Goal: Transaction & Acquisition: Purchase product/service

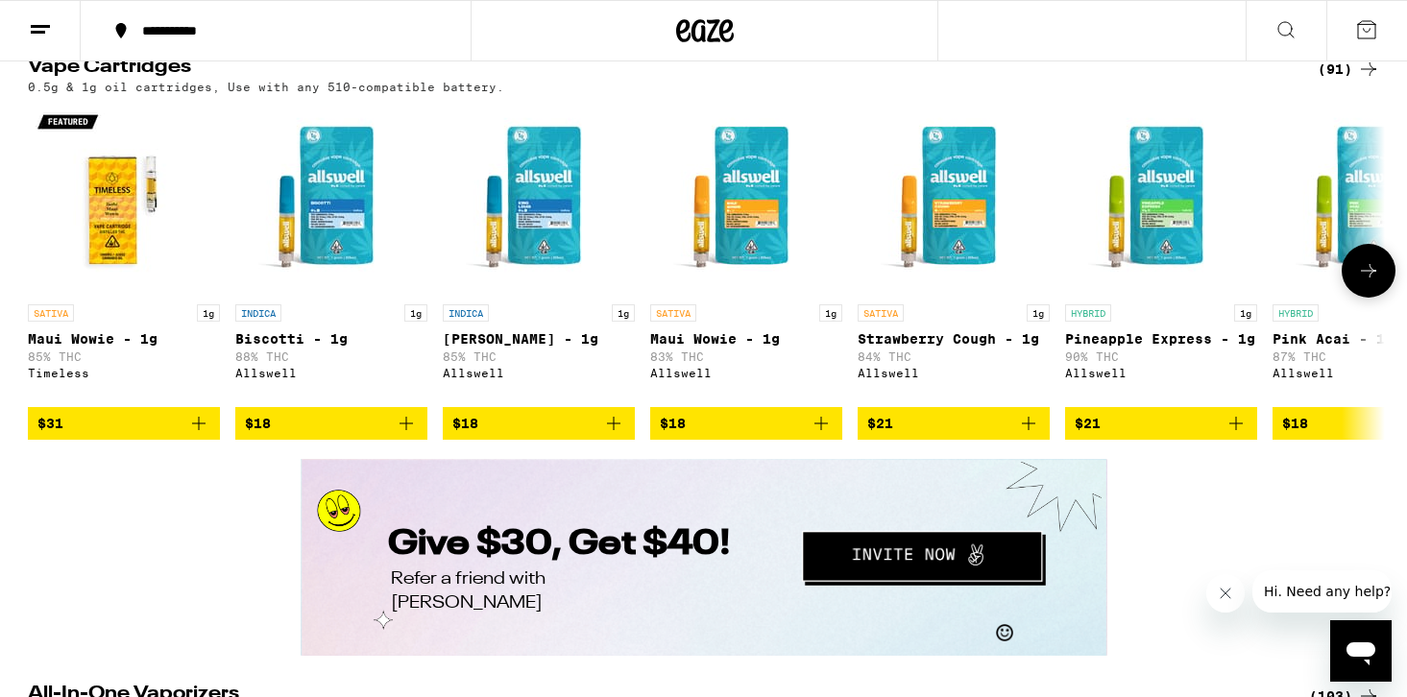
scroll to position [3339, 0]
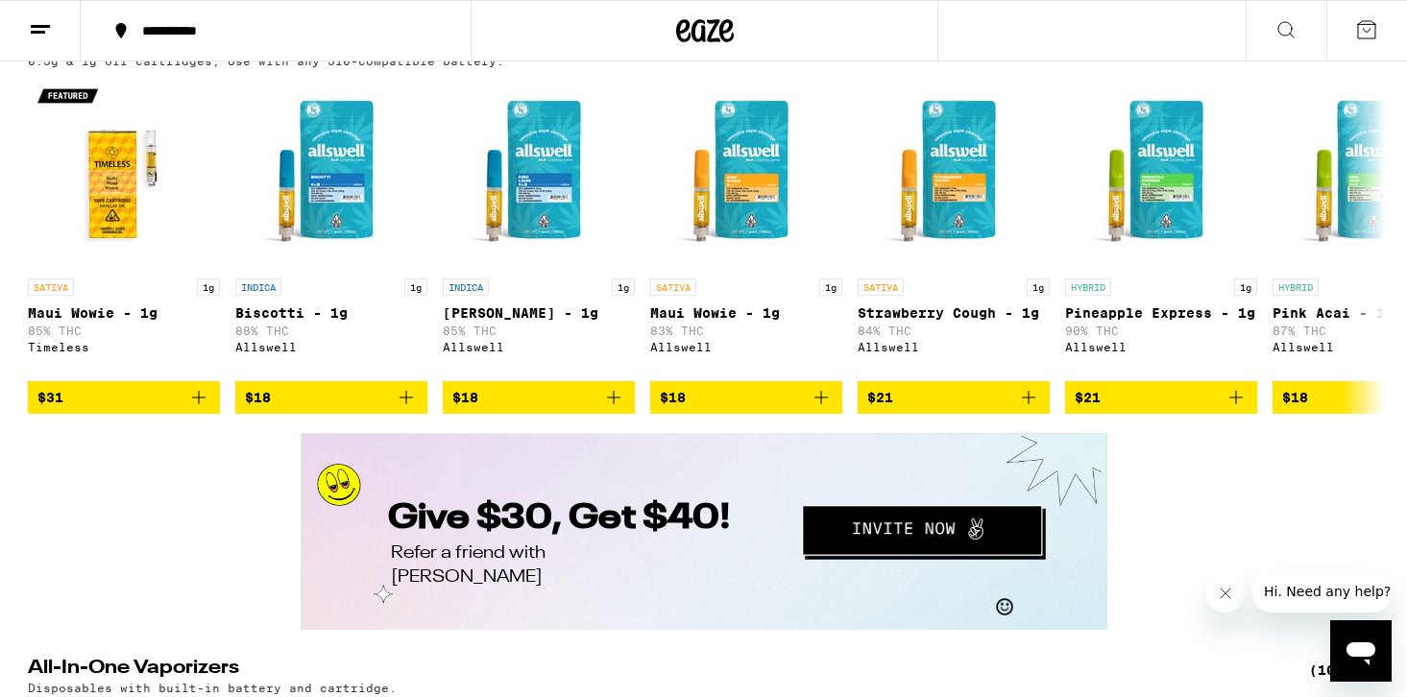
click at [1324, 55] on div "(91)" at bounding box center [1349, 43] width 62 height 23
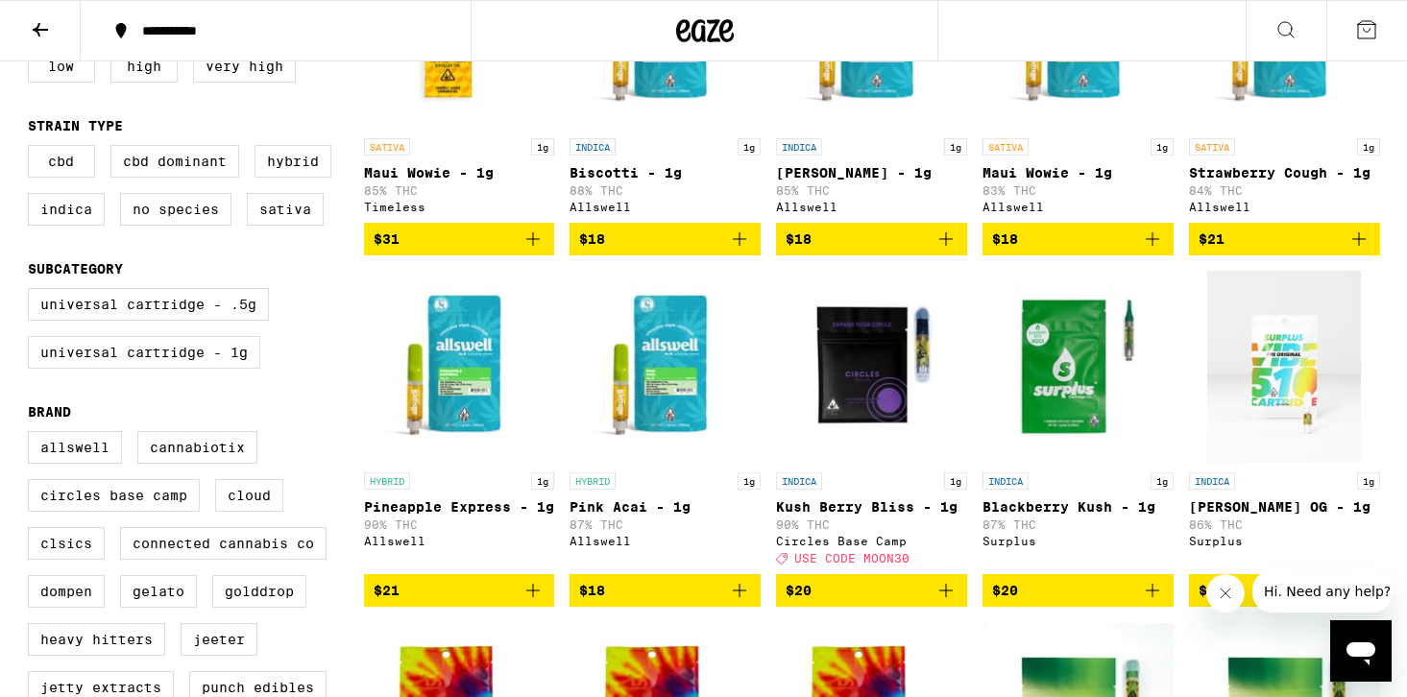
scroll to position [434, 0]
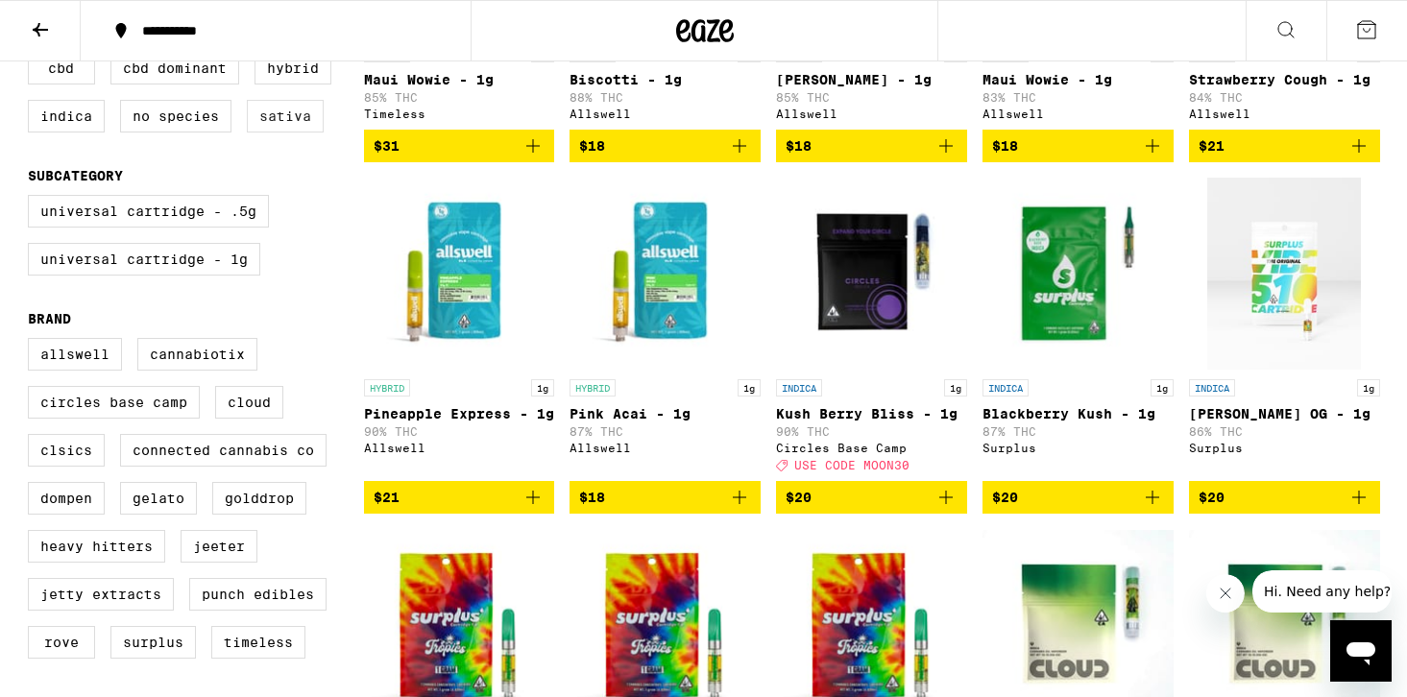
click at [296, 131] on label "Sativa" at bounding box center [285, 116] width 77 height 33
click at [33, 56] on input "Sativa" at bounding box center [32, 55] width 1 height 1
checkbox input "true"
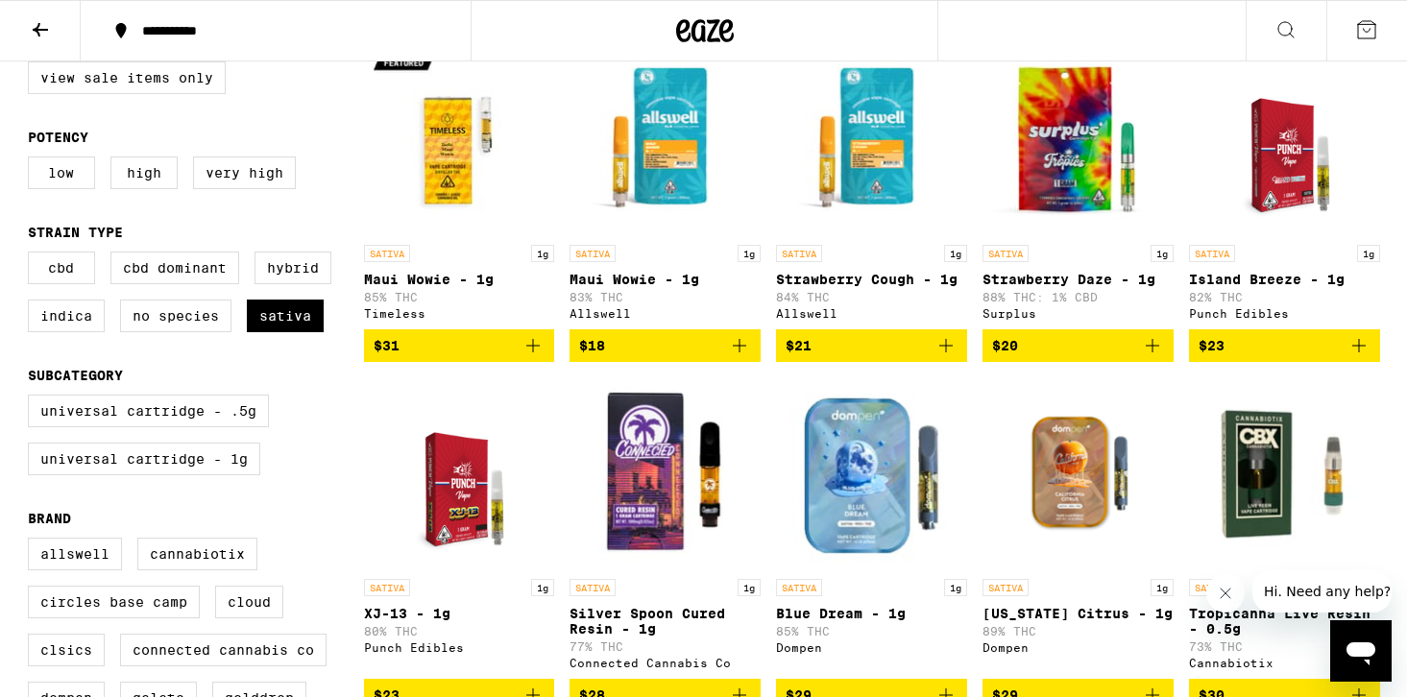
scroll to position [239, 0]
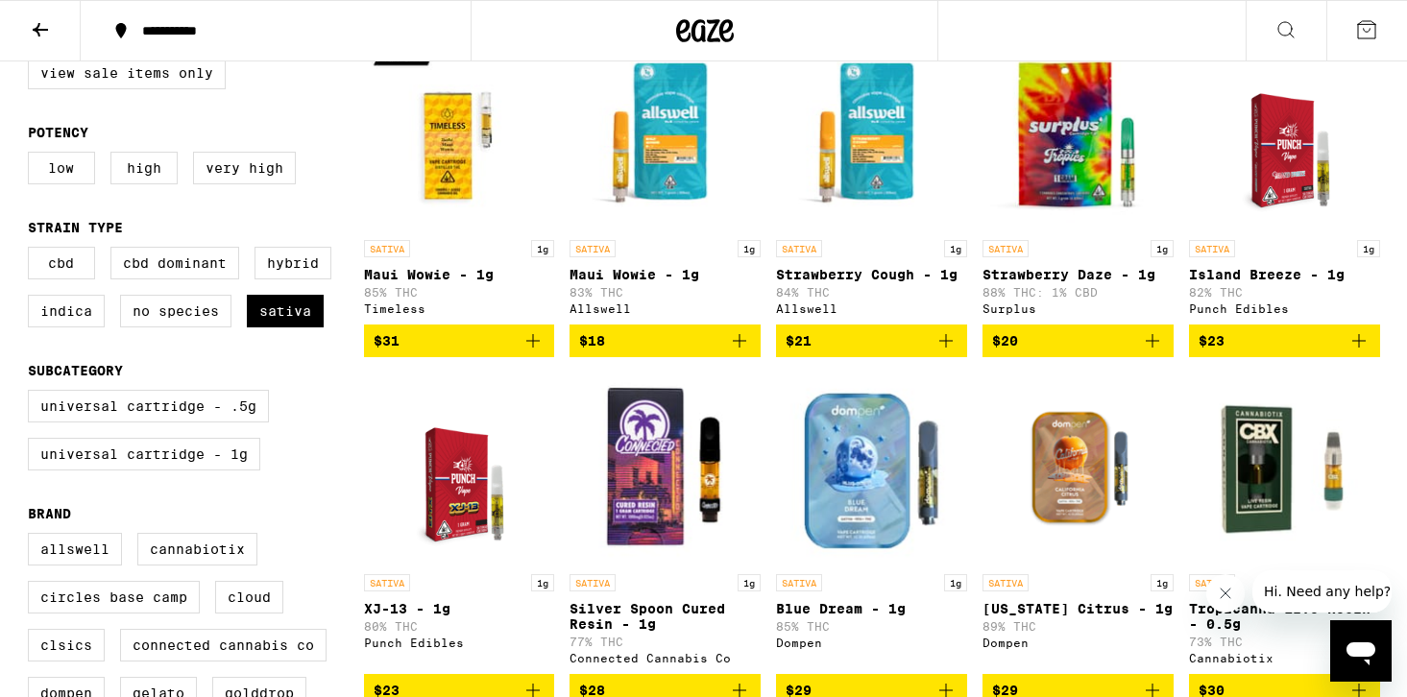
click at [1232, 607] on button "Close message from company" at bounding box center [1226, 594] width 38 height 38
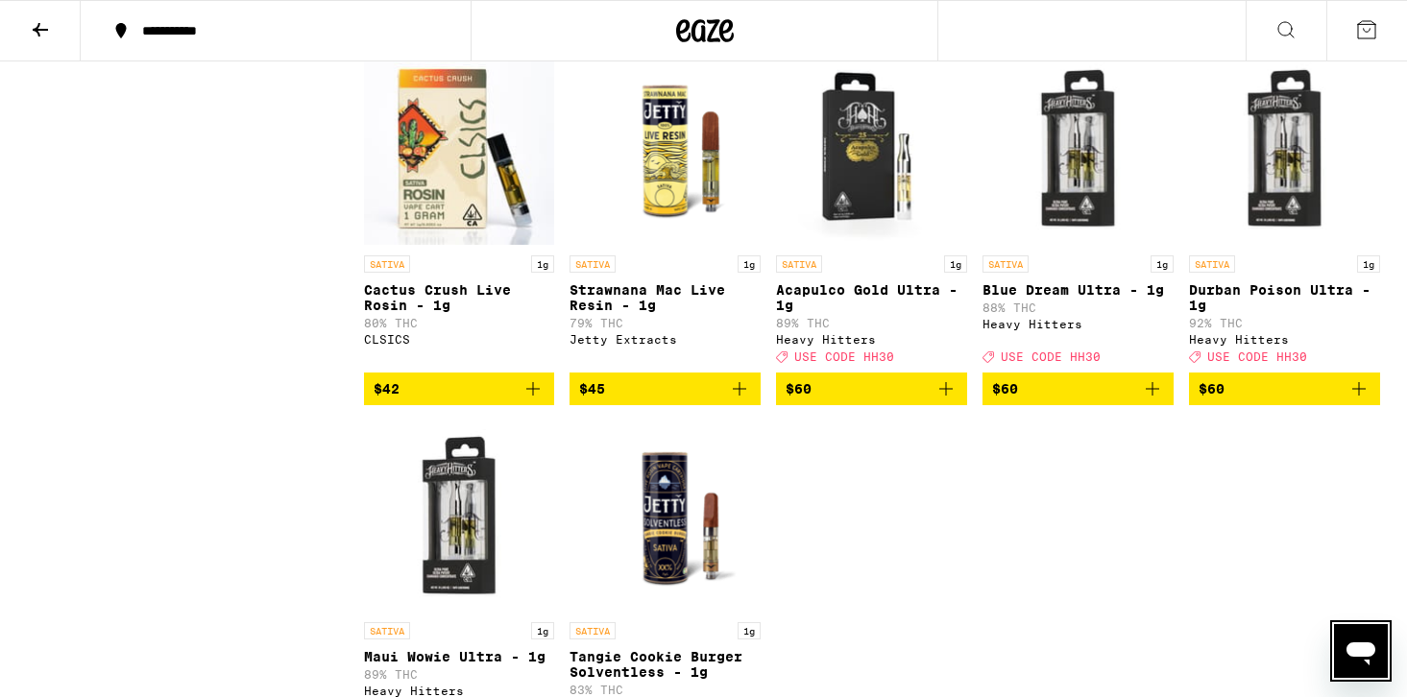
scroll to position [1606, 0]
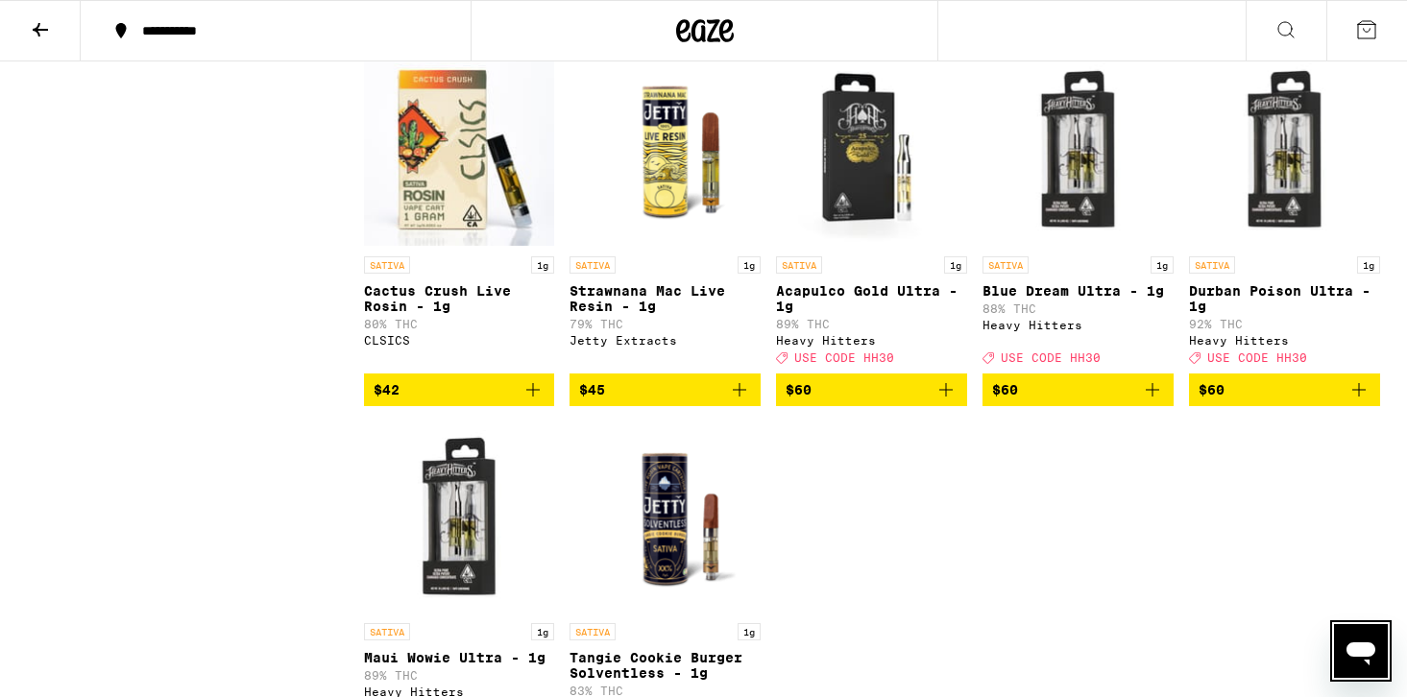
click at [1047, 274] on div "SATIVA 1g" at bounding box center [1078, 265] width 191 height 17
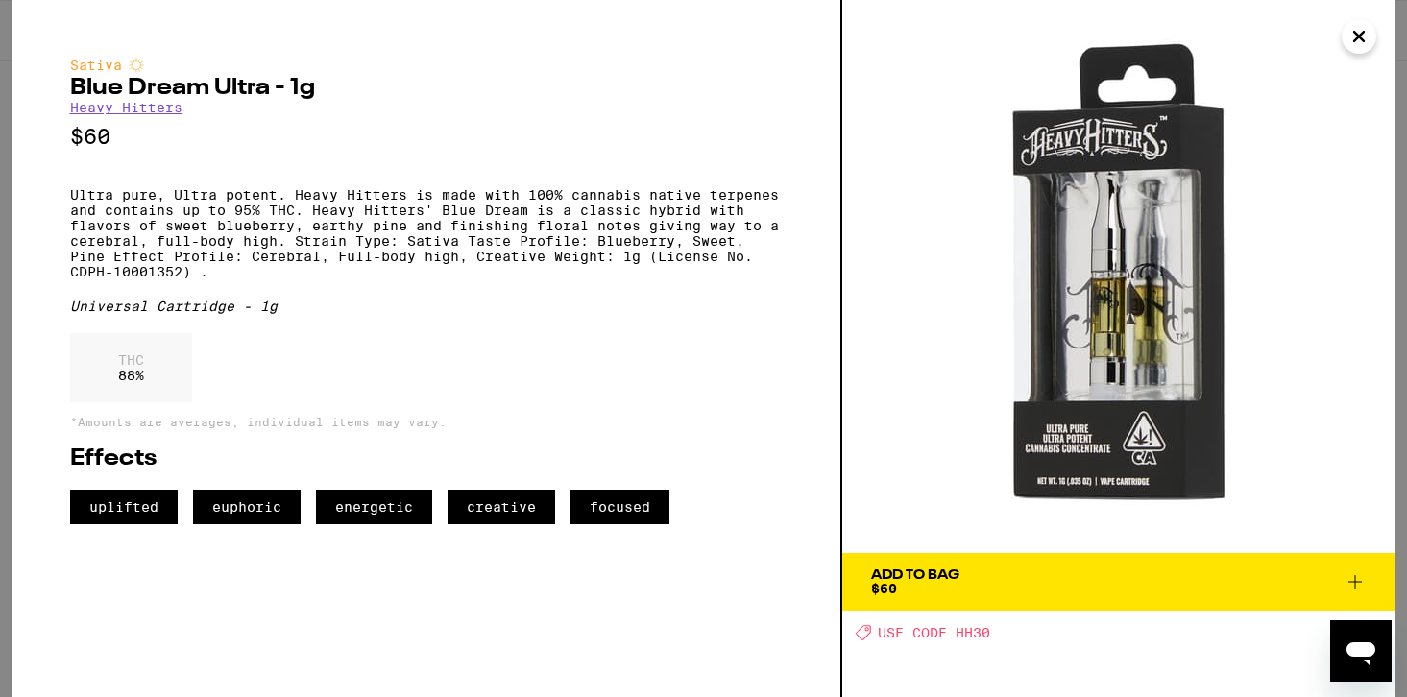
click at [1352, 40] on icon "Close" at bounding box center [1359, 36] width 23 height 29
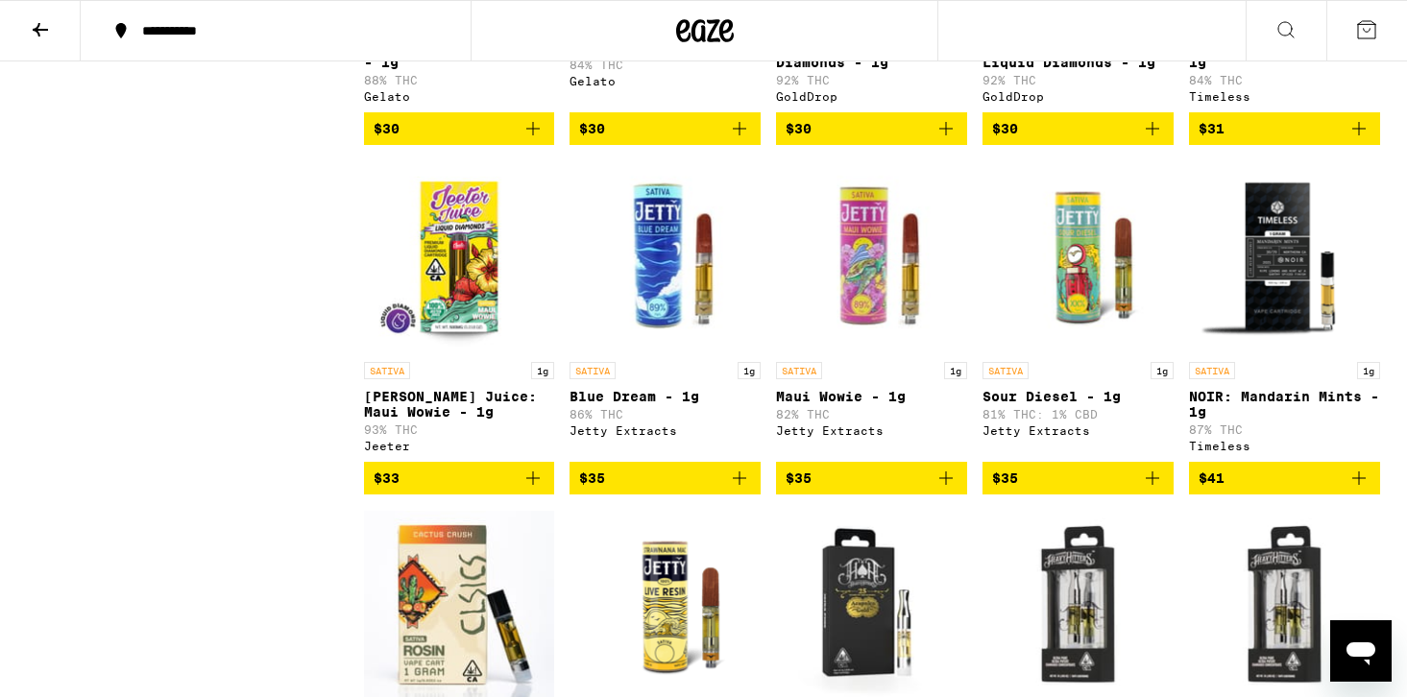
scroll to position [1142, 0]
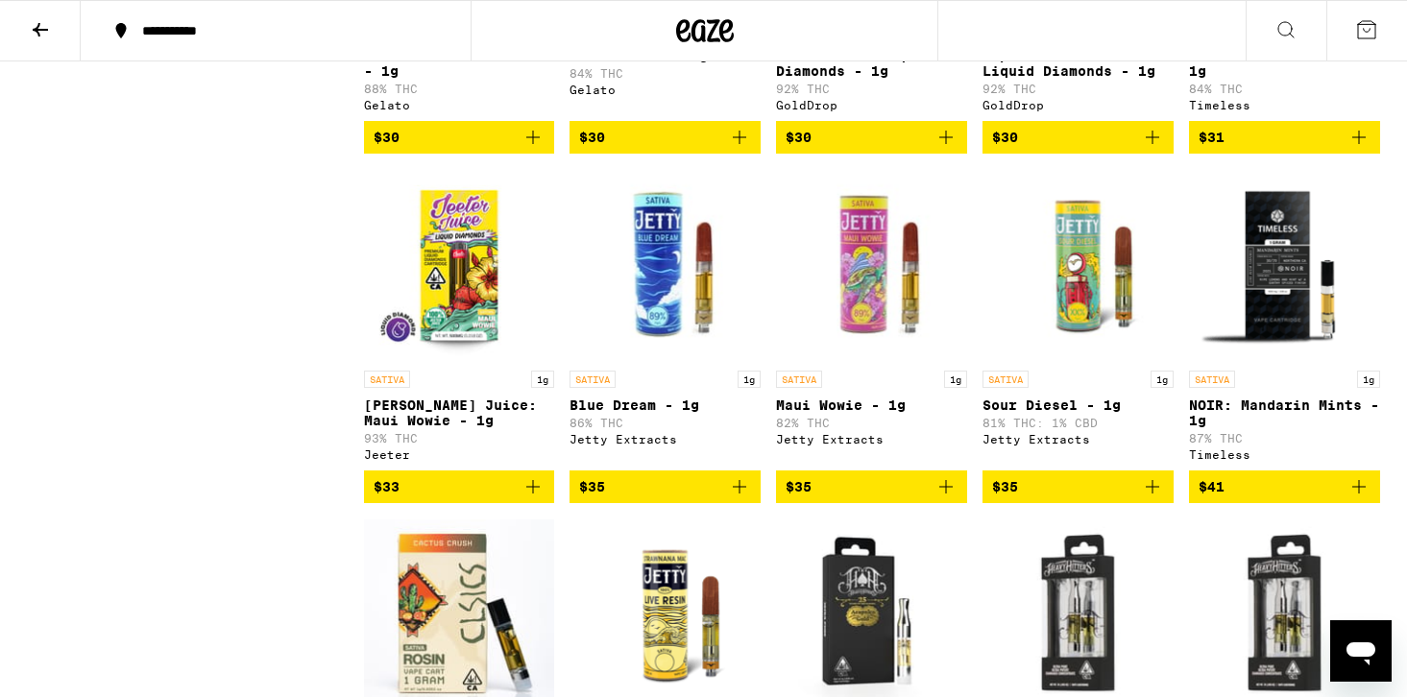
click at [616, 413] on p "Blue Dream - 1g" at bounding box center [665, 405] width 191 height 15
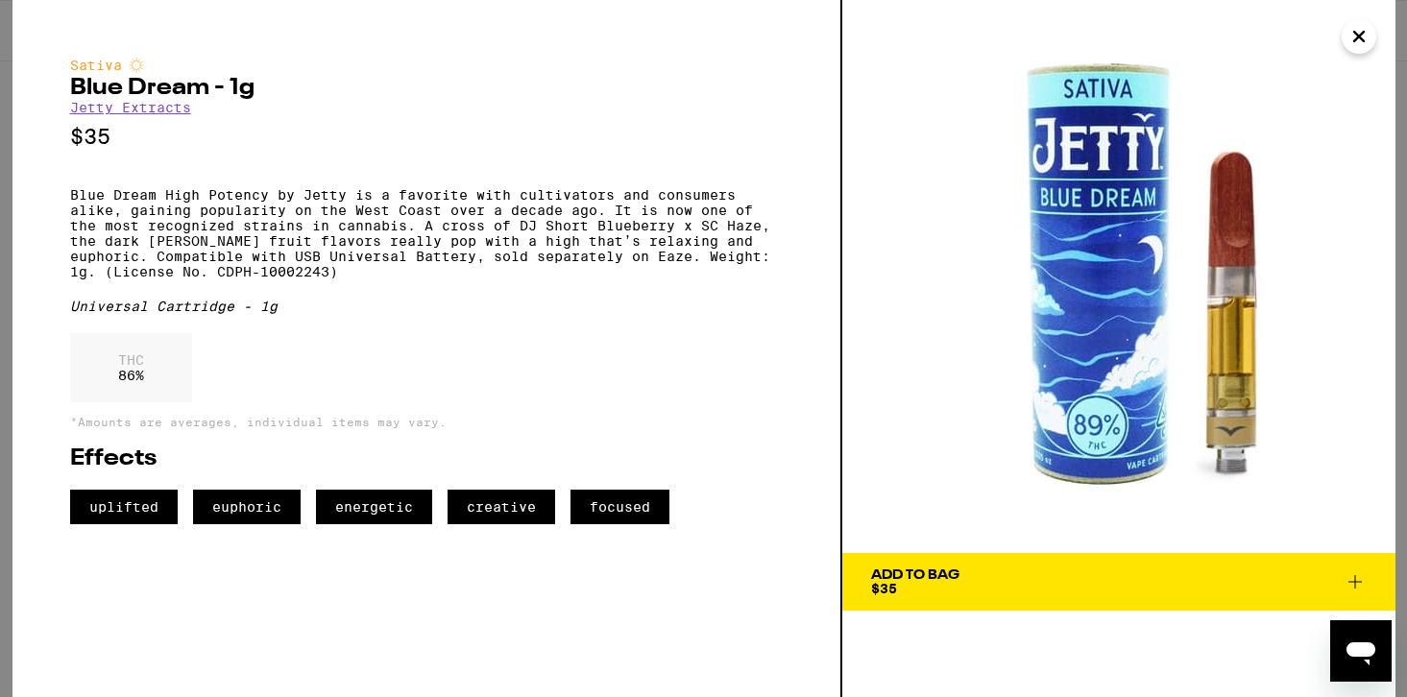
click at [1359, 41] on icon "Close" at bounding box center [1359, 36] width 23 height 29
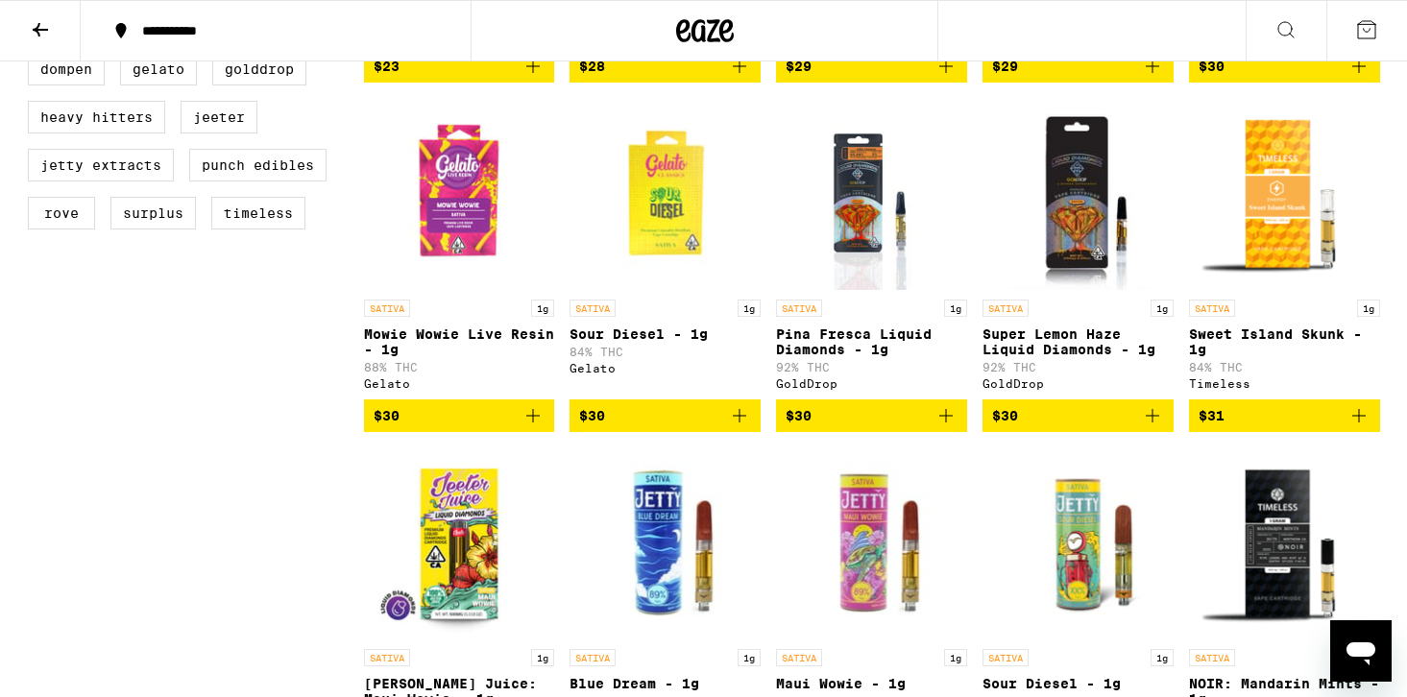
scroll to position [1029, 0]
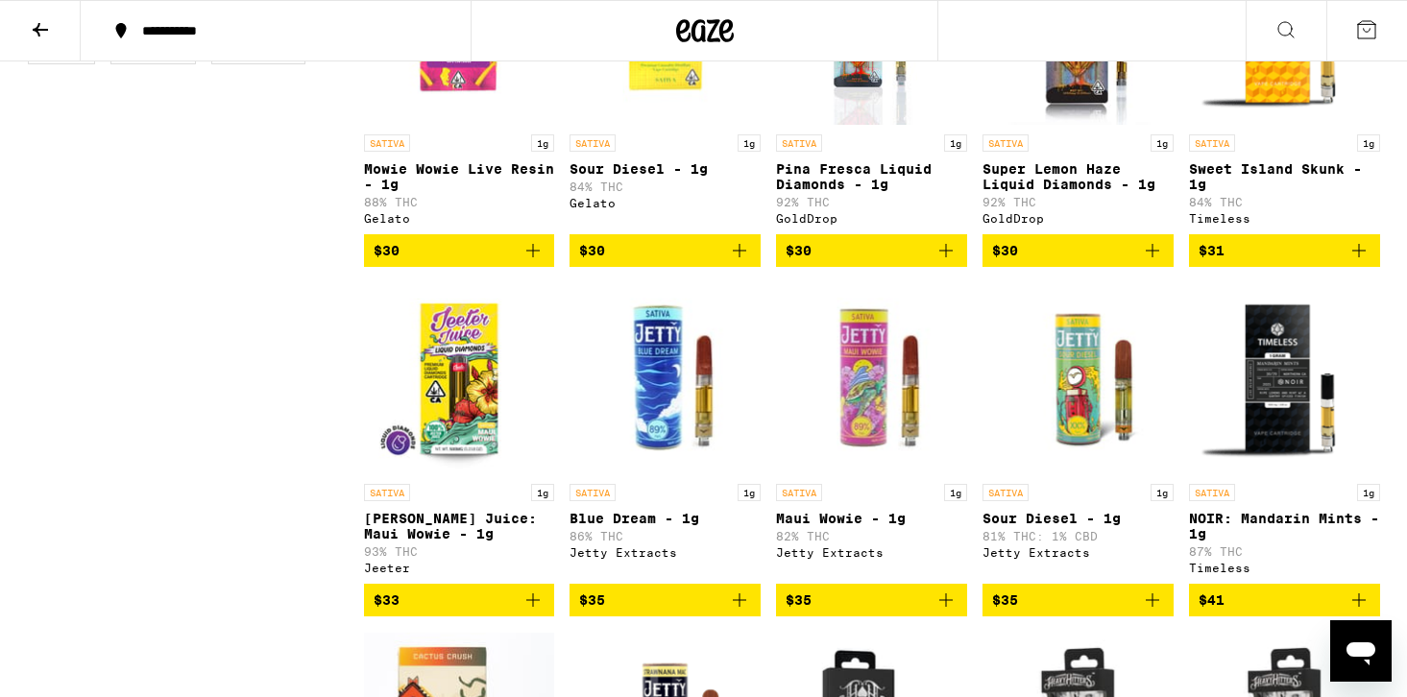
click at [1260, 461] on img "Open page for NOIR: Mandarin Mints - 1g from Timeless" at bounding box center [1284, 378] width 191 height 192
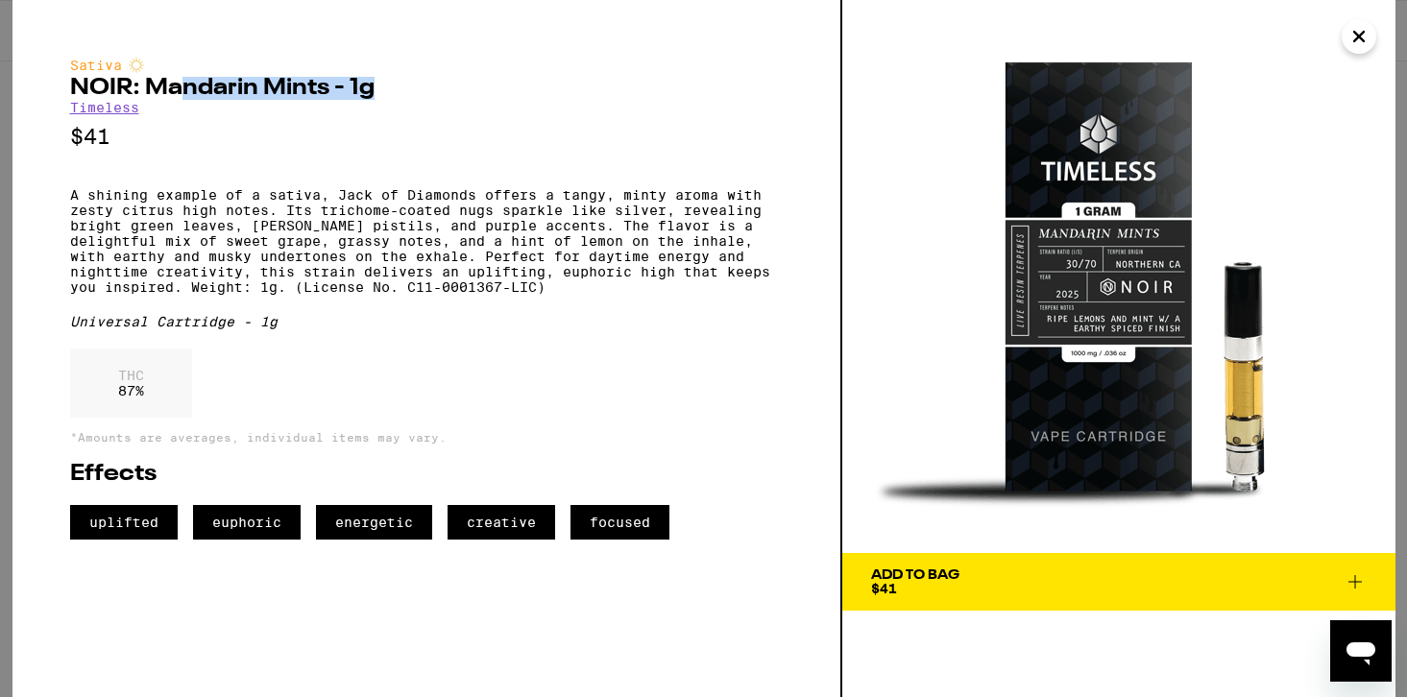
drag, startPoint x: 385, startPoint y: 100, endPoint x: 161, endPoint y: 91, distance: 224.0
click at [161, 91] on h2 "NOIR: Mandarin Mints - 1g" at bounding box center [426, 88] width 713 height 23
drag, startPoint x: 327, startPoint y: 97, endPoint x: 70, endPoint y: 87, distance: 256.7
click at [70, 87] on h2 "NOIR: Mandarin Mints - 1g" at bounding box center [426, 88] width 713 height 23
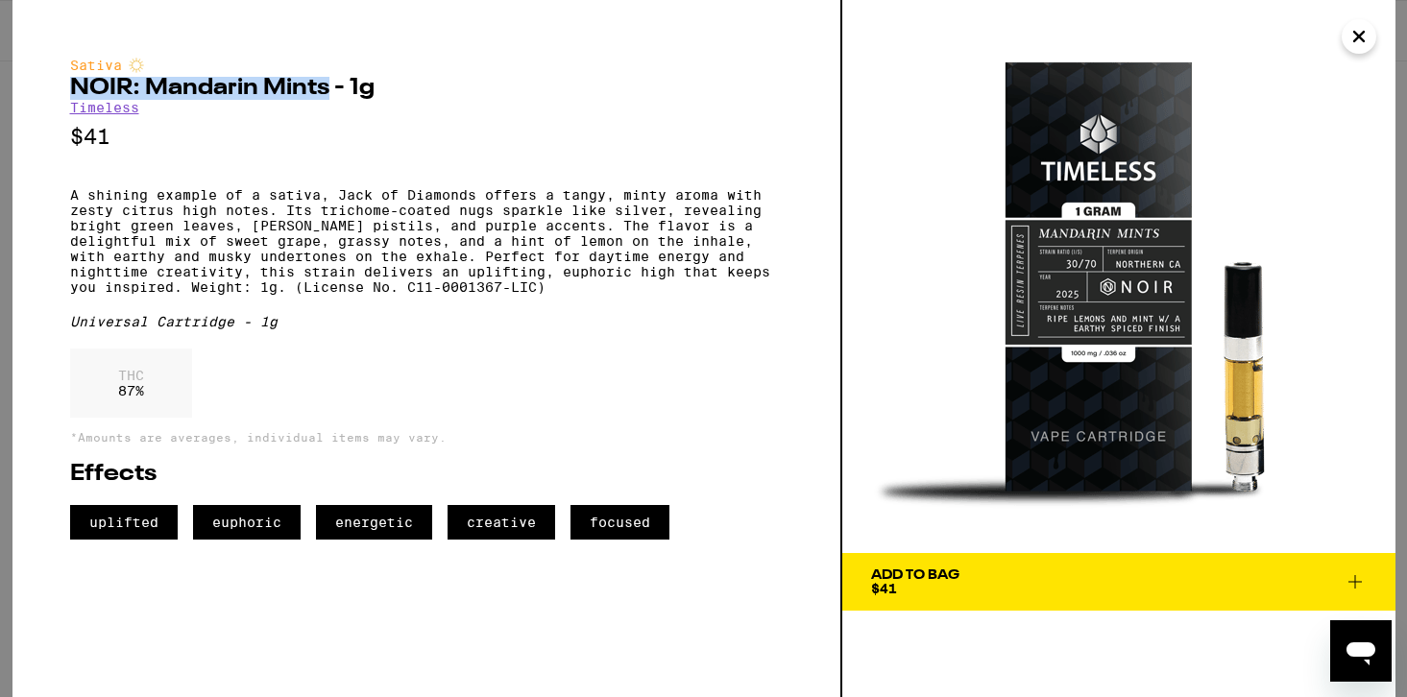
copy h2 "NOIR: Mandarin Mints"
click at [1368, 33] on icon "Close" at bounding box center [1359, 36] width 23 height 29
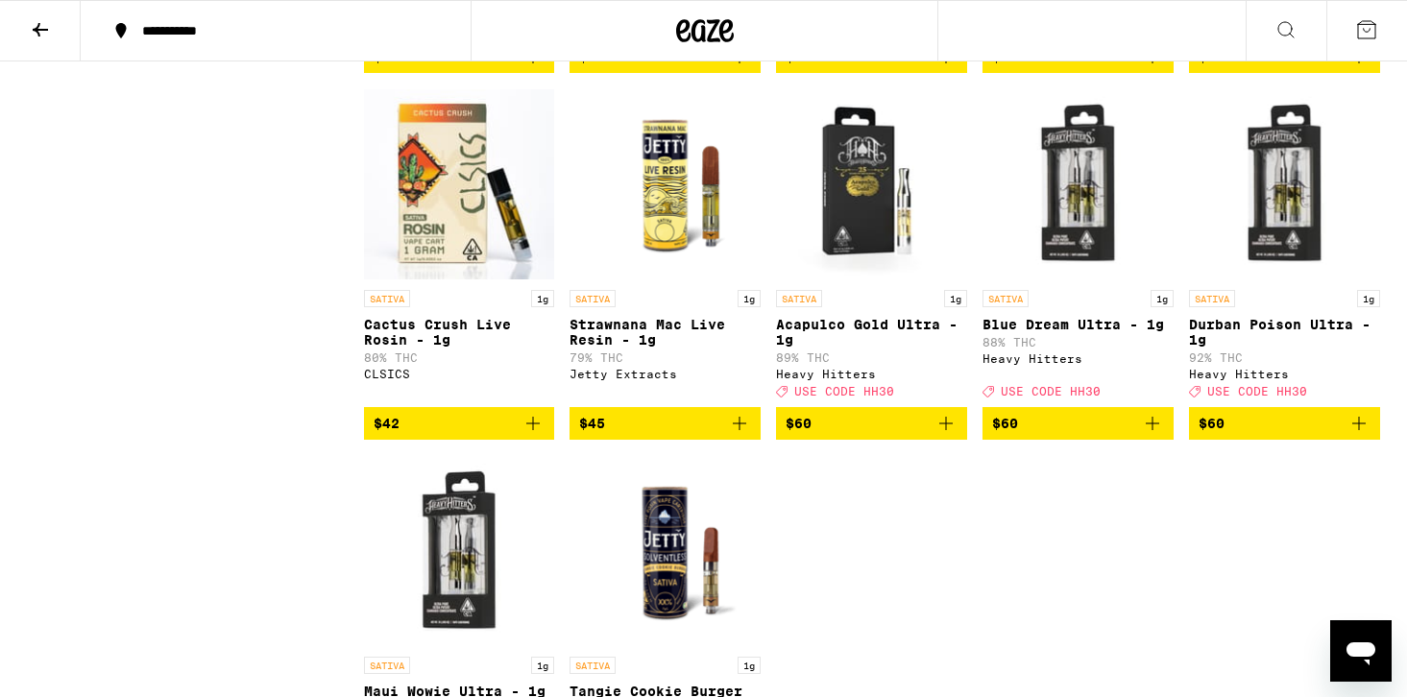
scroll to position [1593, 0]
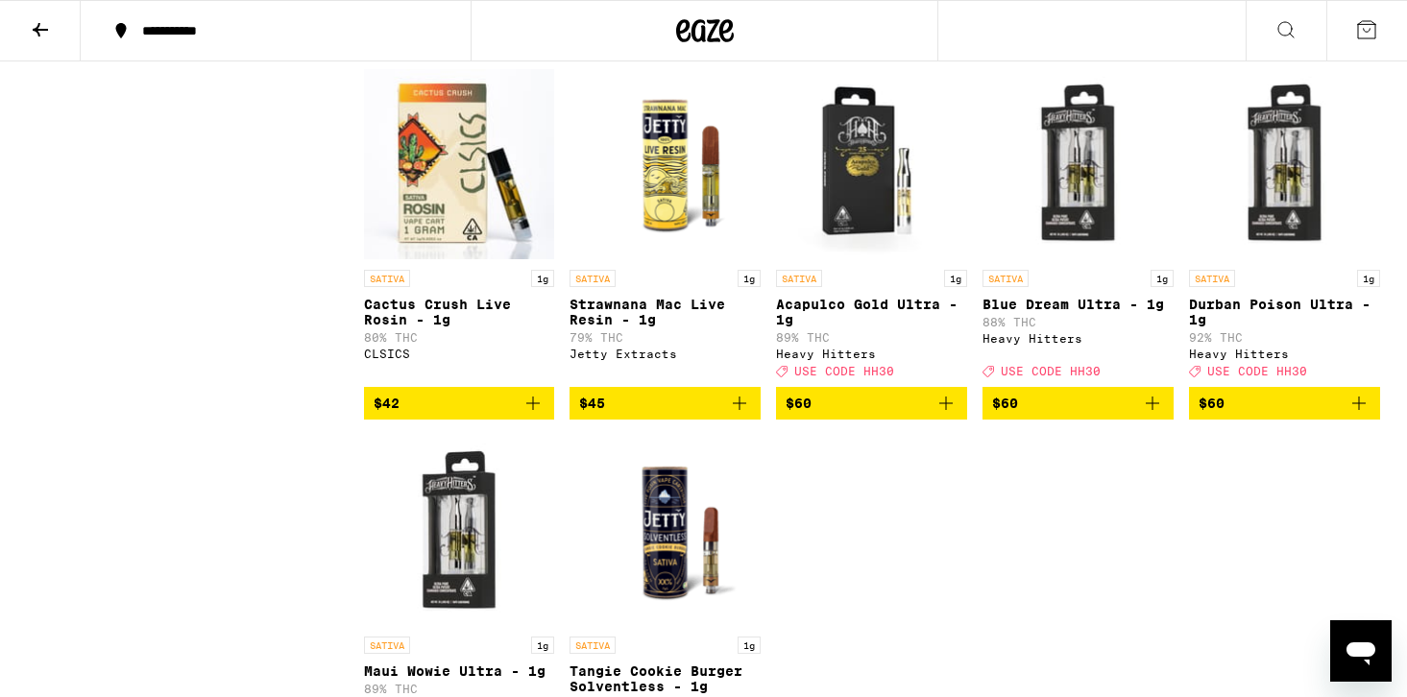
click at [647, 260] on img "Open page for Strawnana Mac Live Resin - 1g from Jetty Extracts" at bounding box center [665, 164] width 191 height 192
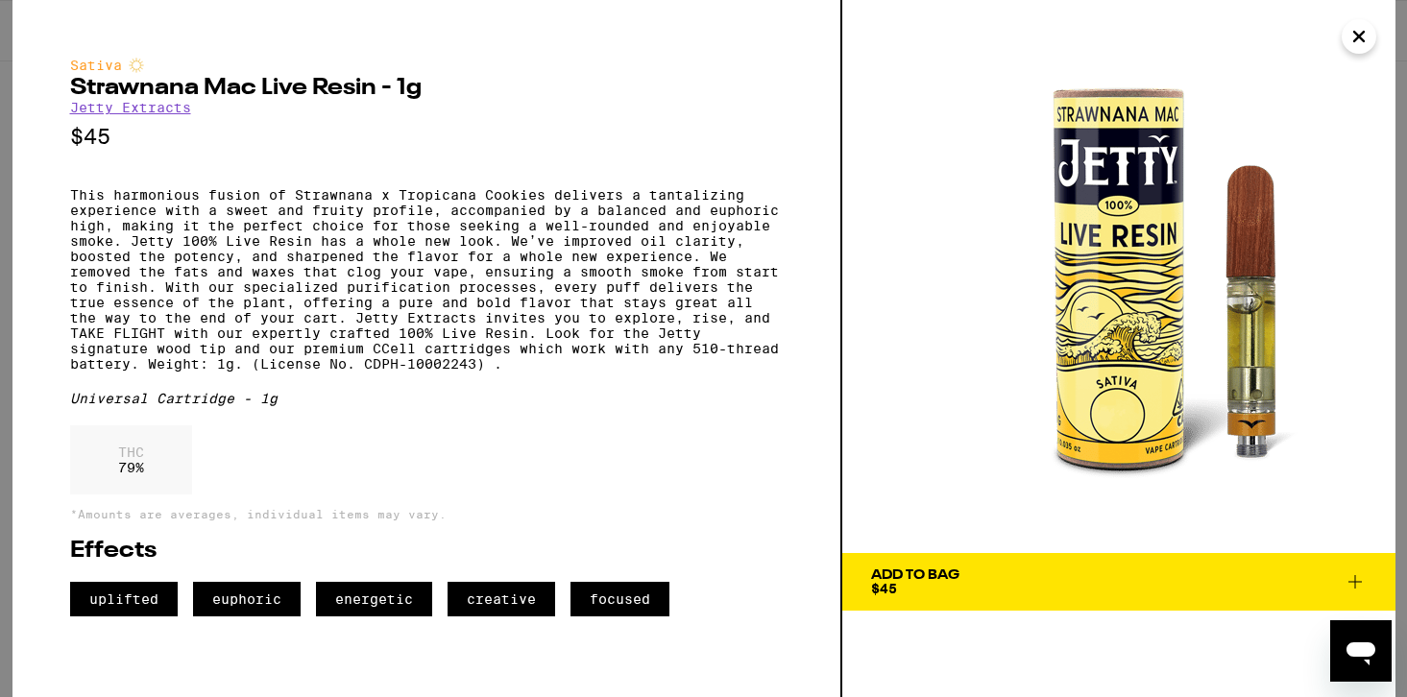
click at [1363, 47] on icon "Close" at bounding box center [1359, 36] width 23 height 29
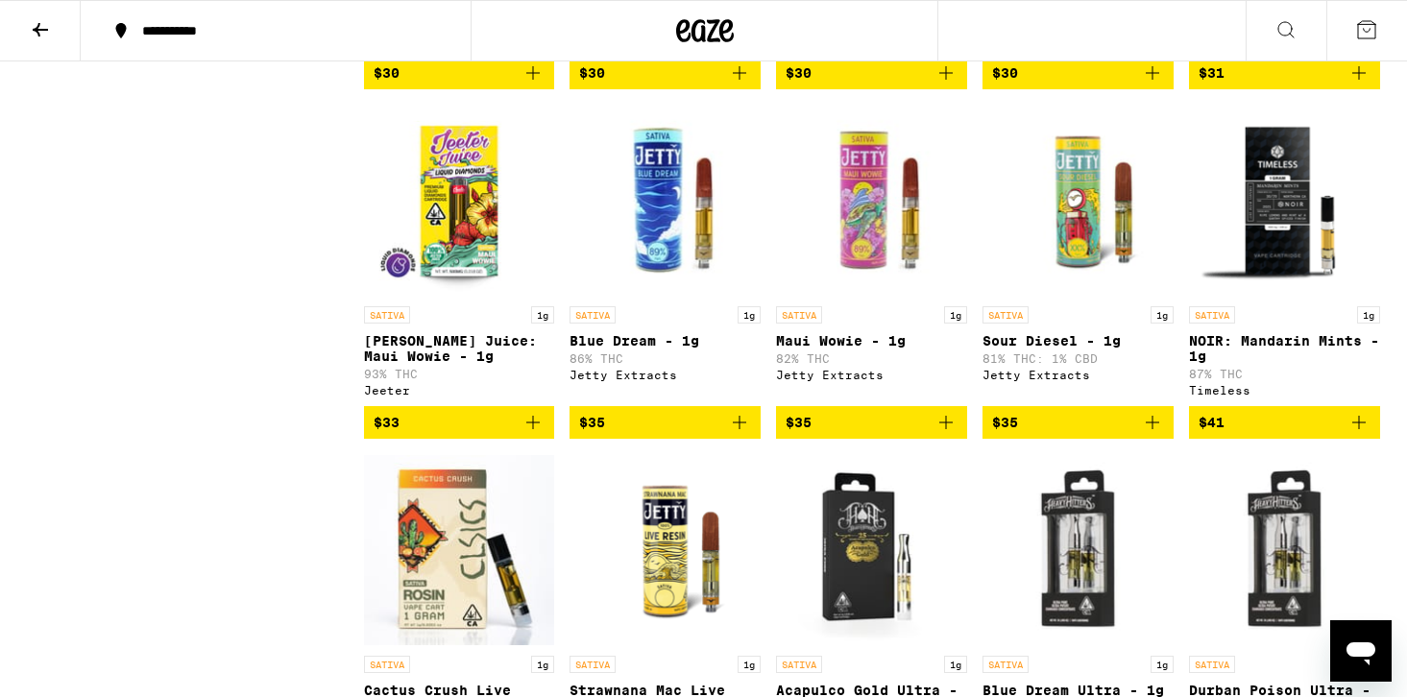
scroll to position [1208, 0]
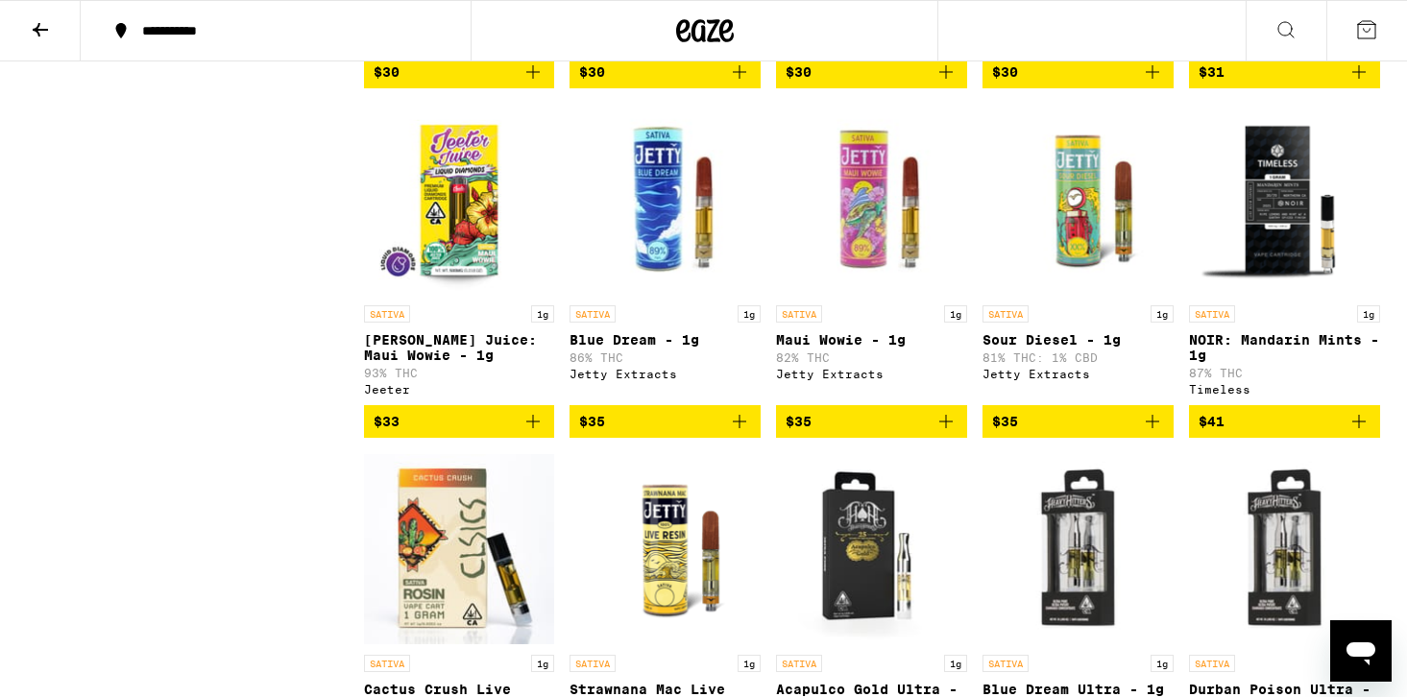
click at [1116, 275] on img "Open page for Sour Diesel - 1g from Jetty Extracts" at bounding box center [1078, 200] width 191 height 192
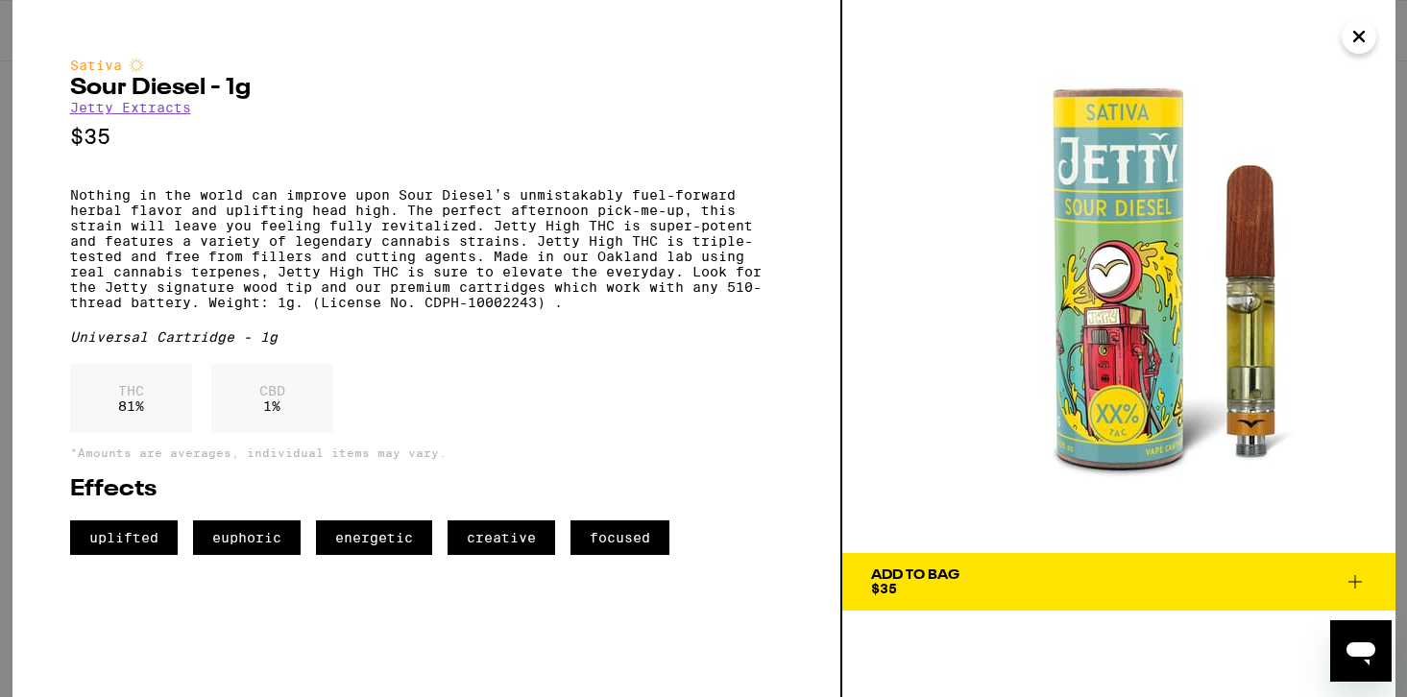
click at [1336, 41] on img at bounding box center [1119, 276] width 553 height 553
click at [1352, 31] on icon "Close" at bounding box center [1359, 36] width 23 height 29
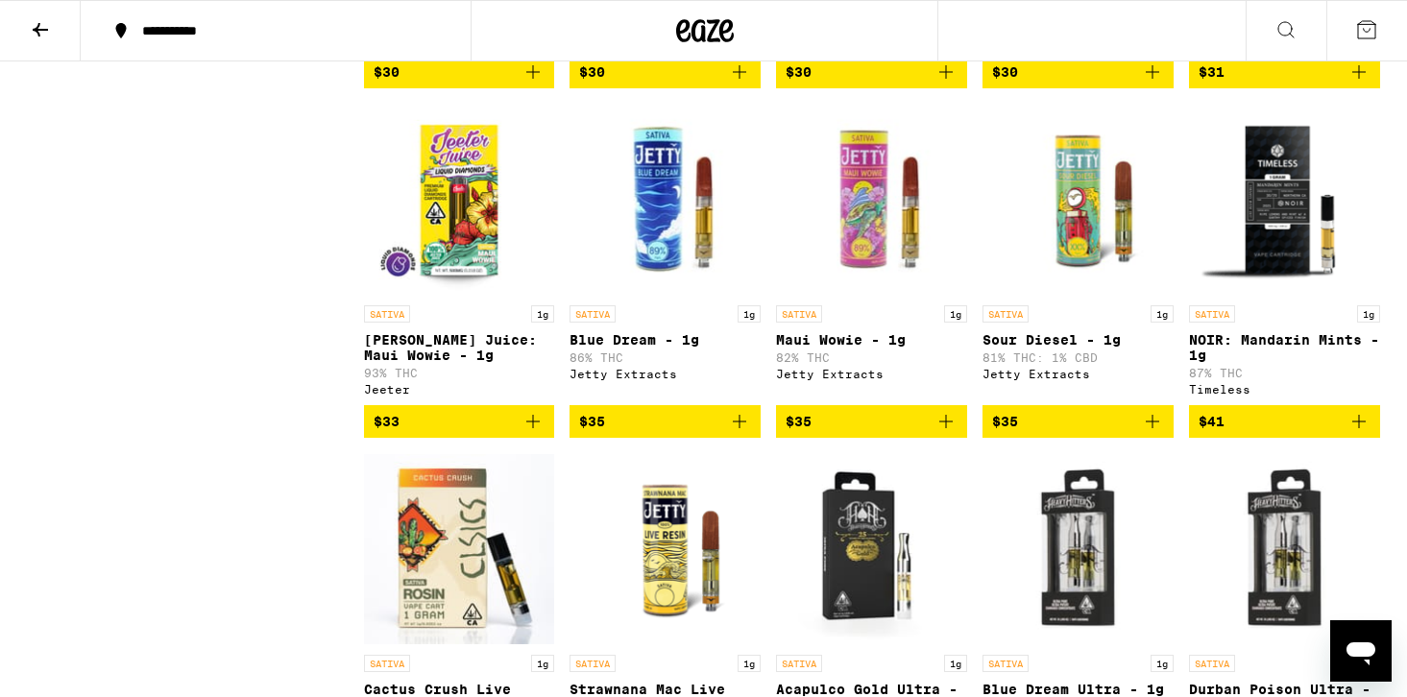
click at [1163, 438] on button "$35" at bounding box center [1078, 421] width 191 height 33
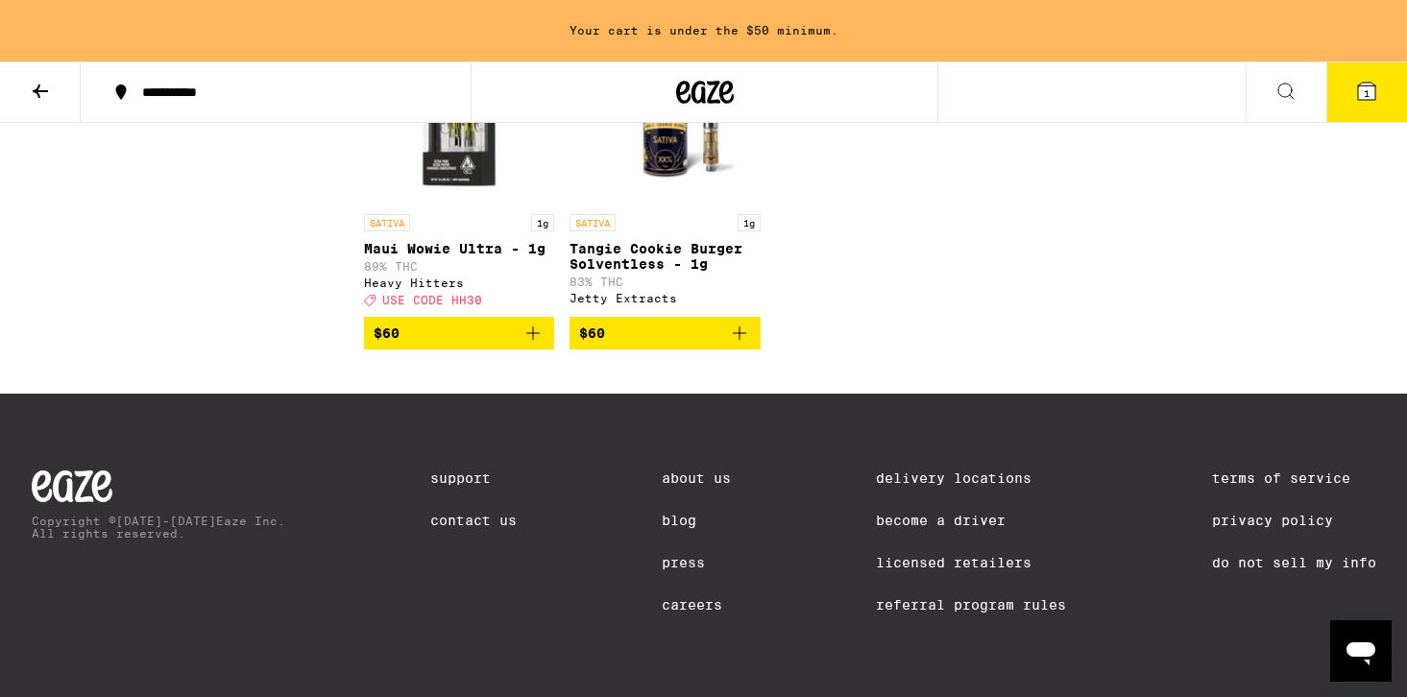
scroll to position [1836, 0]
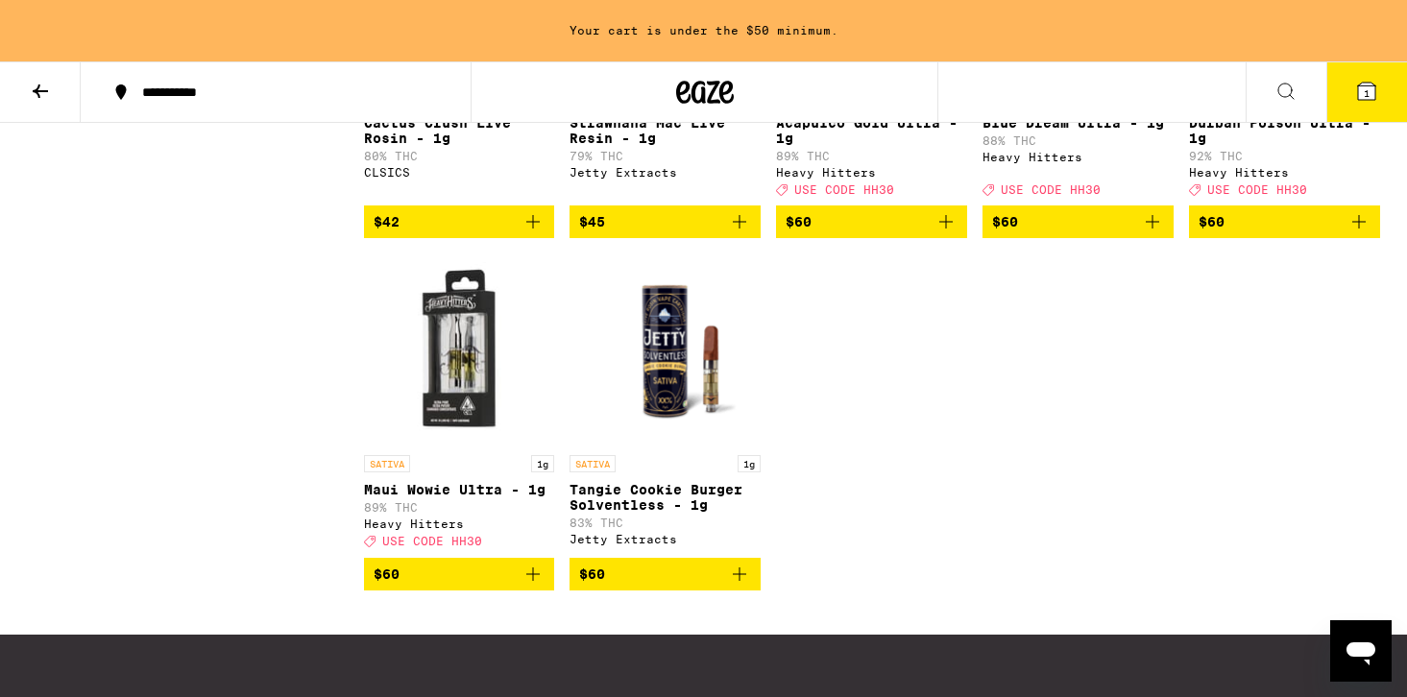
click at [439, 394] on img "Open page for Maui Wowie Ultra - 1g from Heavy Hitters" at bounding box center [459, 350] width 191 height 192
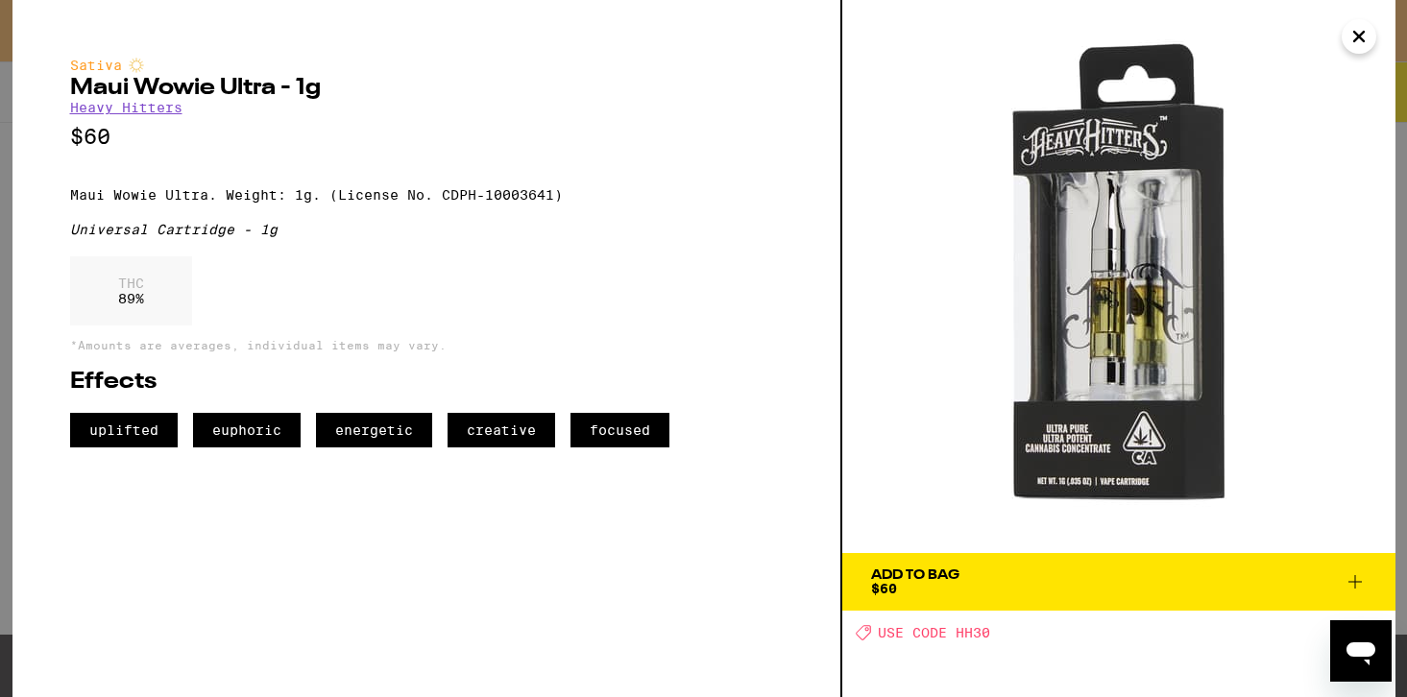
click at [1356, 37] on icon "Close" at bounding box center [1359, 36] width 23 height 29
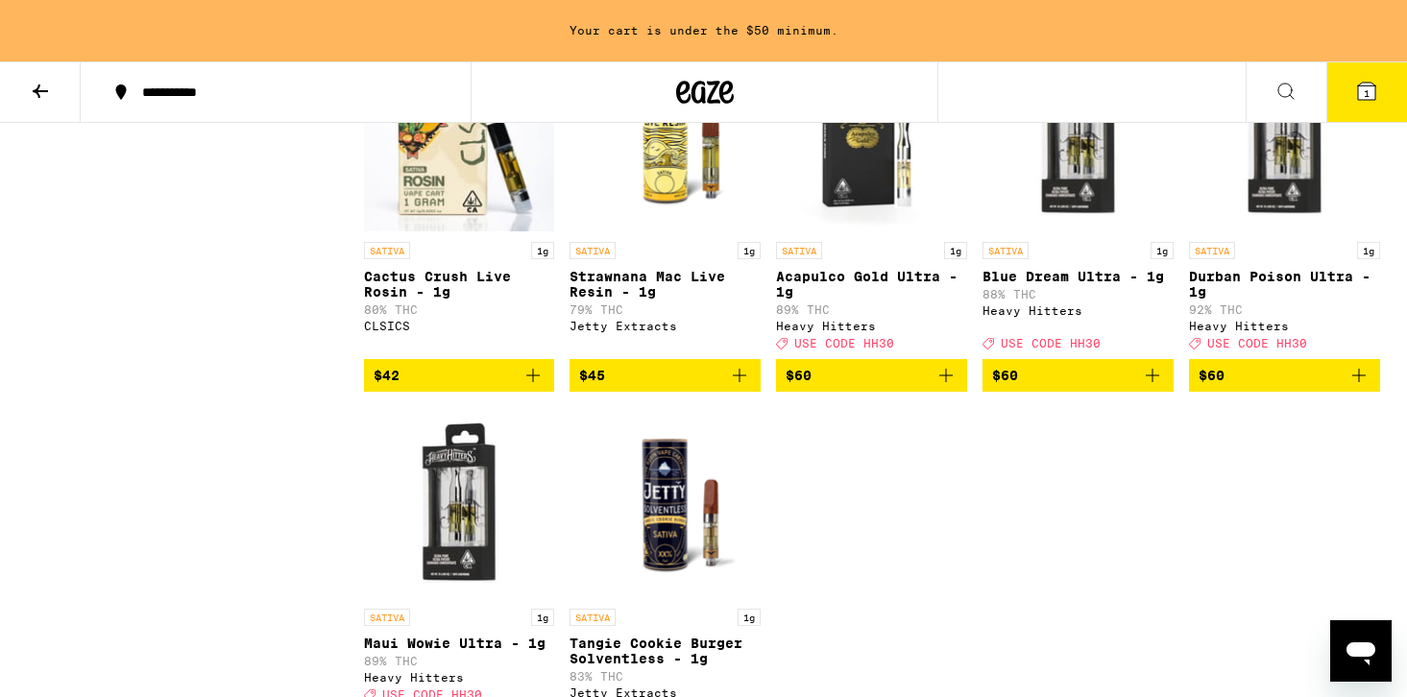
scroll to position [1594, 0]
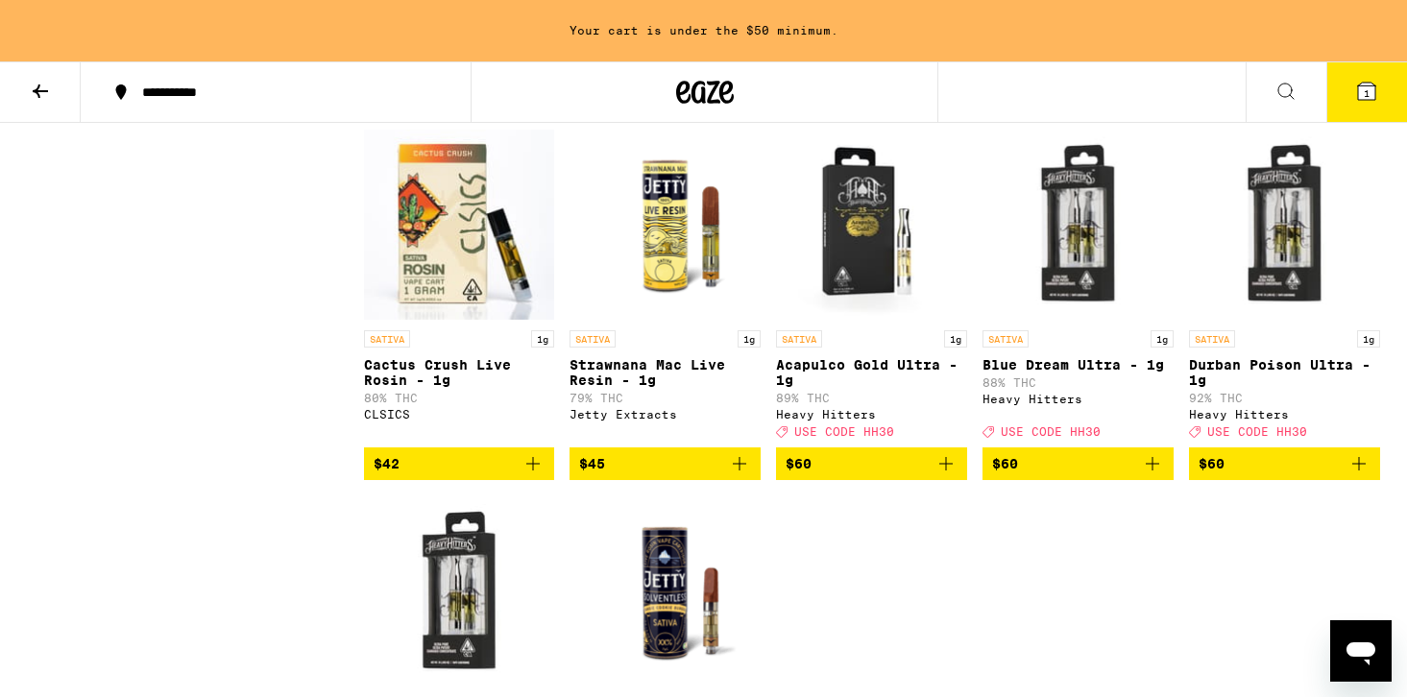
click at [1255, 348] on div "SATIVA 1g" at bounding box center [1284, 338] width 191 height 17
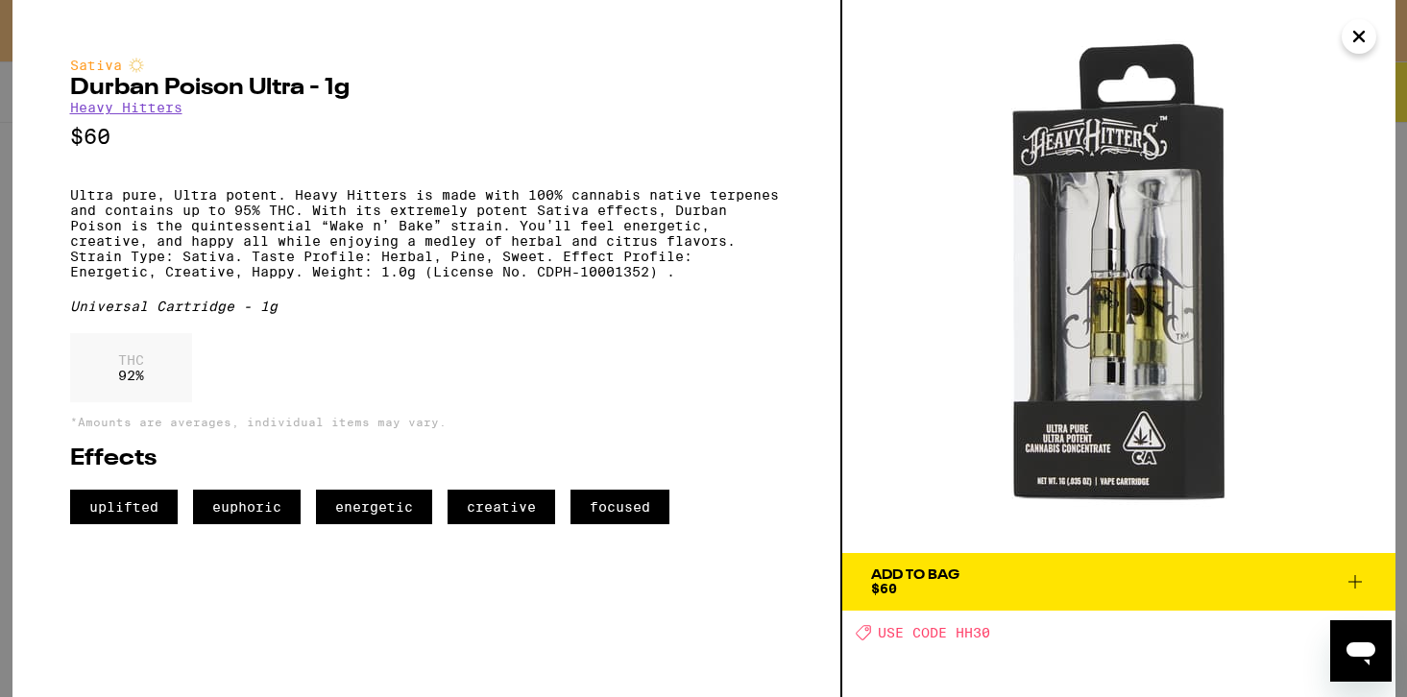
click at [1355, 37] on icon "Close" at bounding box center [1359, 36] width 23 height 29
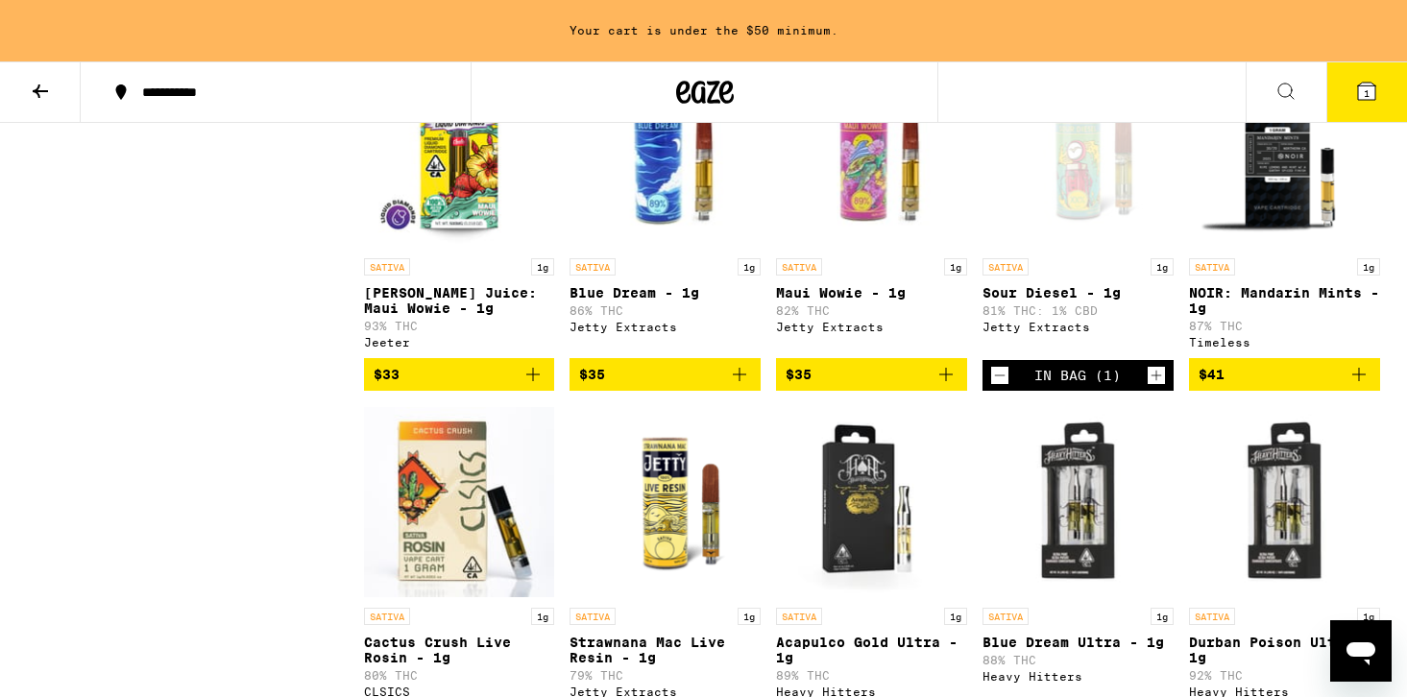
scroll to position [1178, 0]
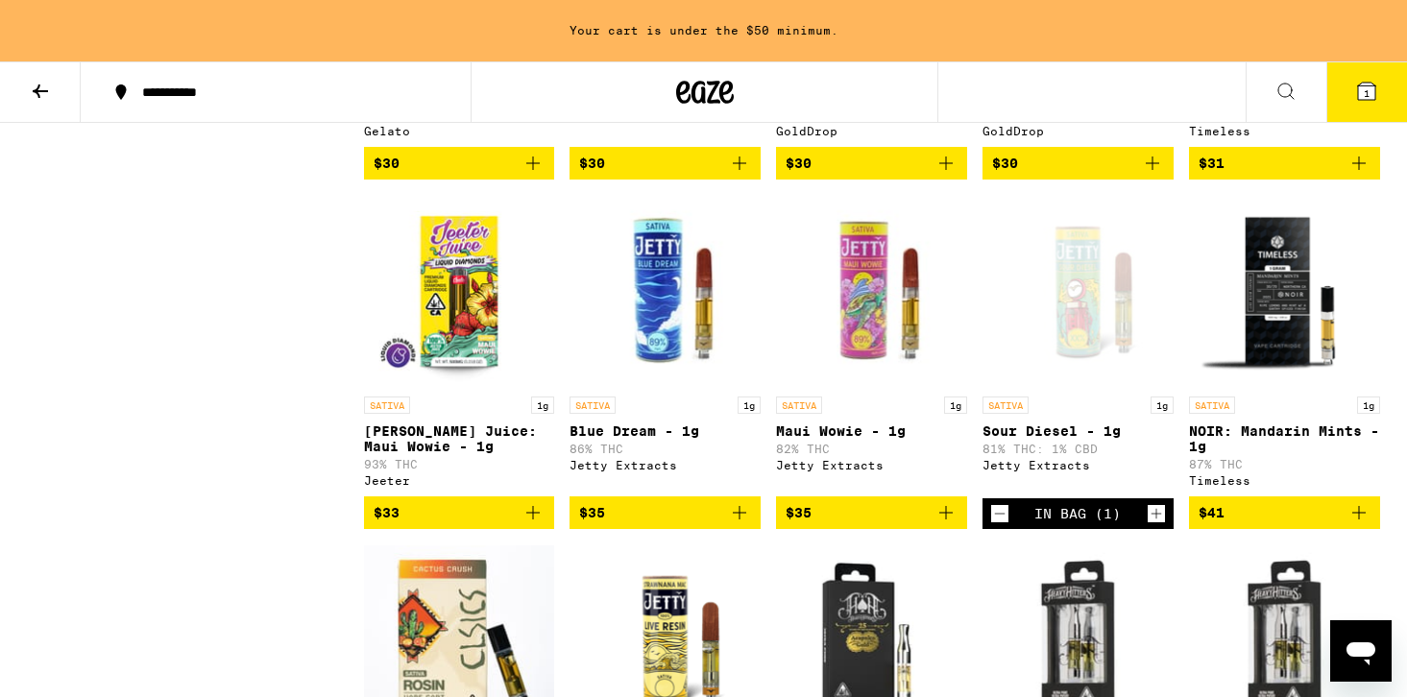
click at [997, 526] on icon "Decrement" at bounding box center [999, 513] width 17 height 23
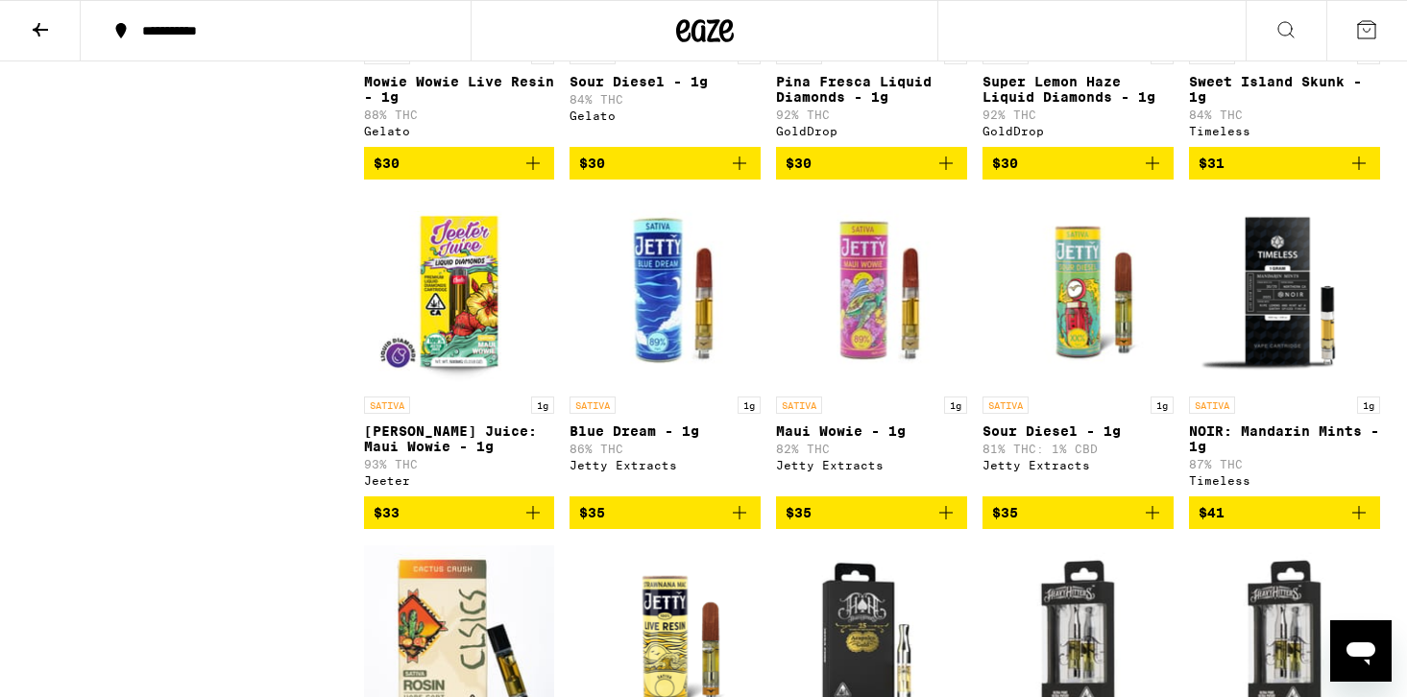
click at [738, 525] on icon "Add to bag" at bounding box center [739, 512] width 23 height 23
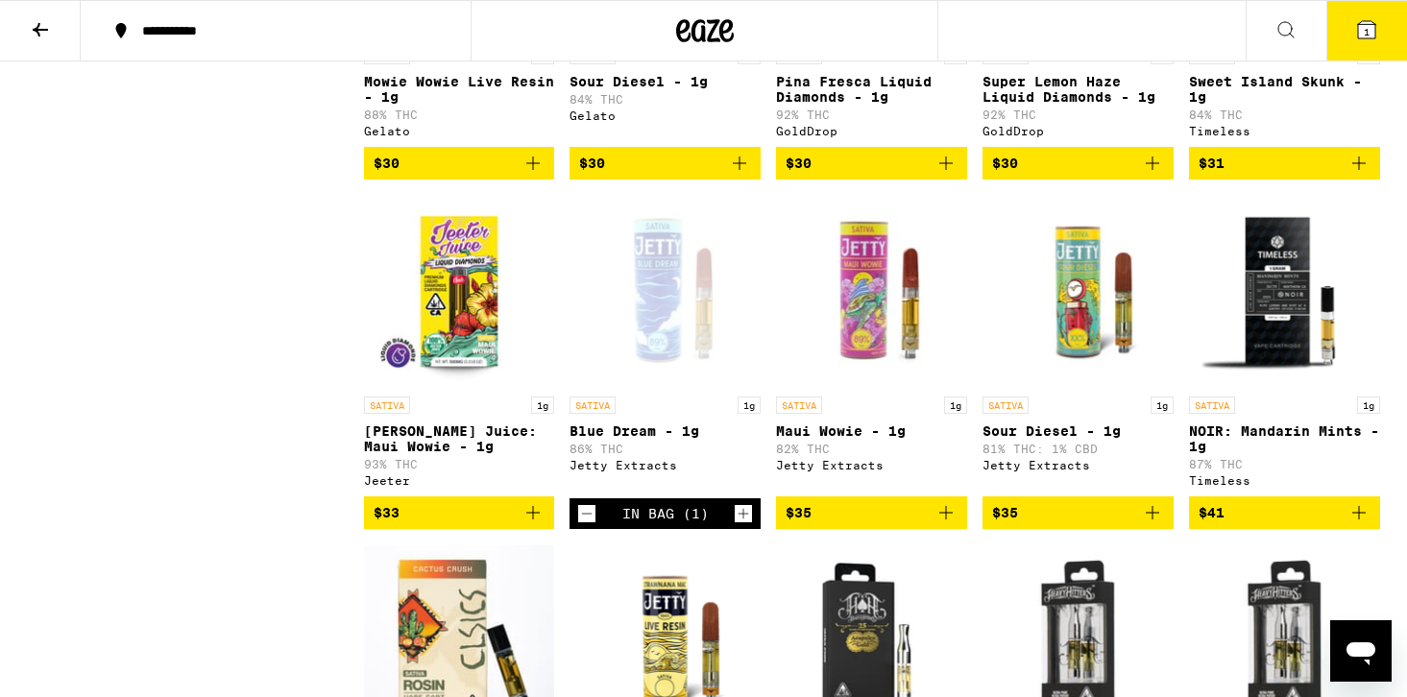
scroll to position [1178, 0]
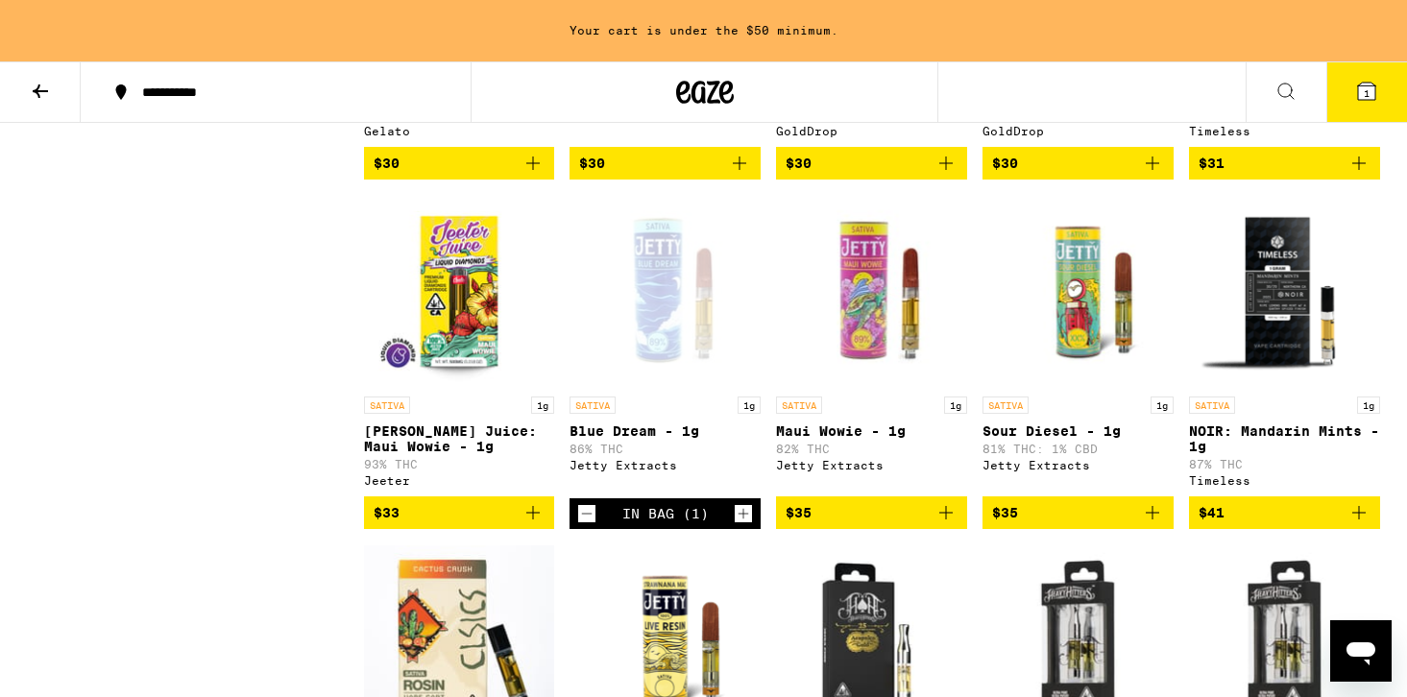
click at [658, 317] on div "Open page for Blue Dream - 1g from Jetty Extracts" at bounding box center [665, 291] width 191 height 192
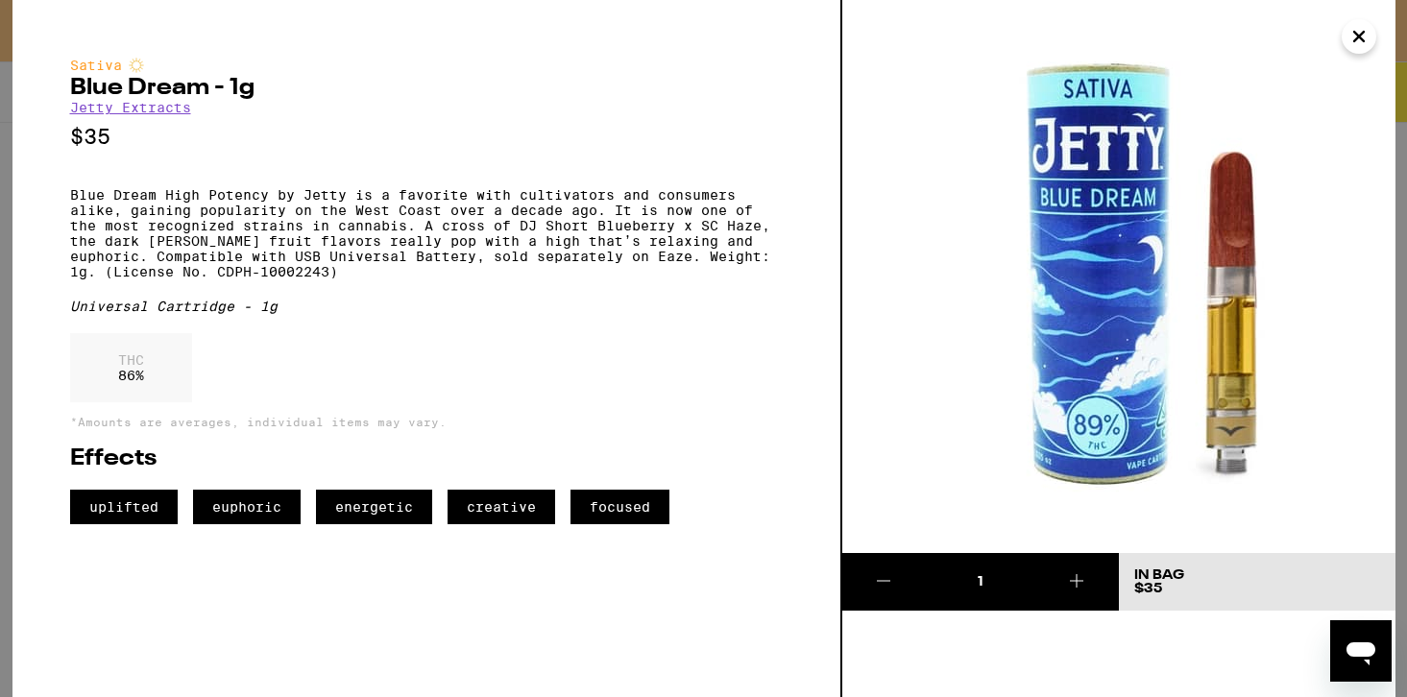
click at [1375, 32] on button "Close" at bounding box center [1359, 36] width 35 height 35
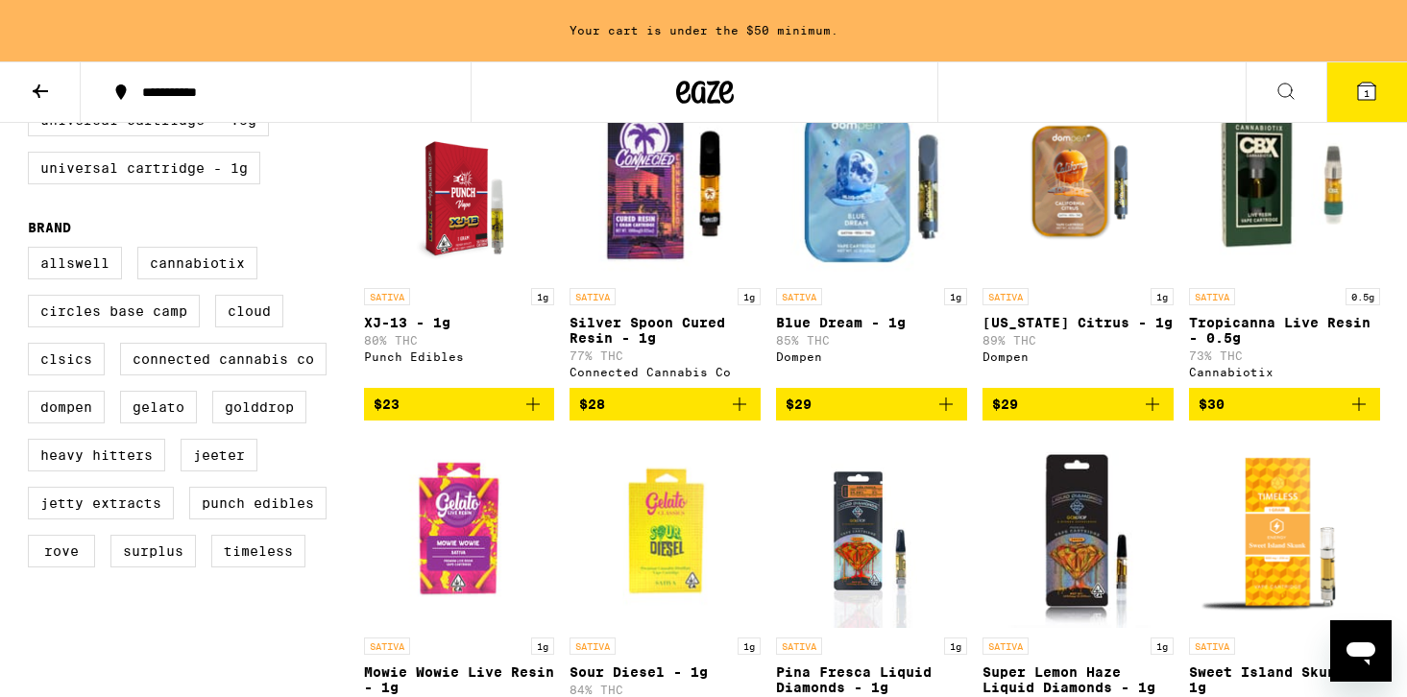
scroll to position [278, 0]
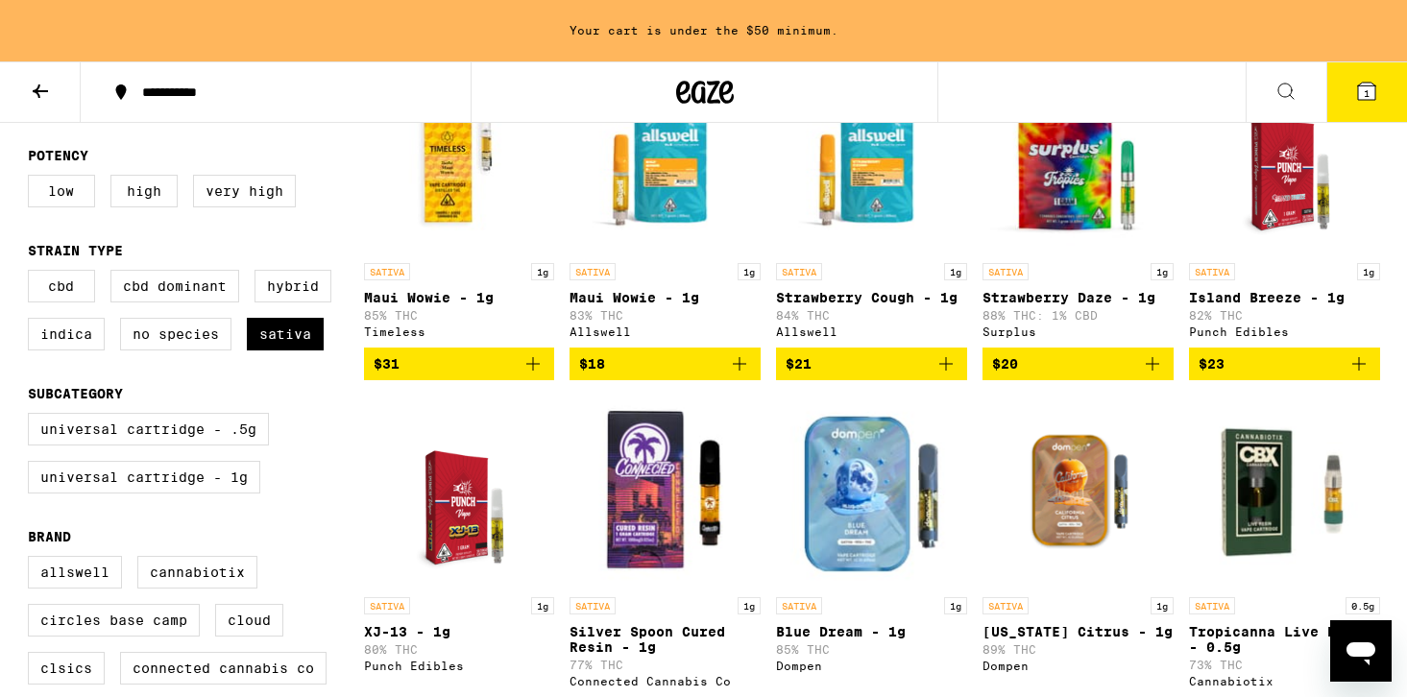
click at [34, 96] on icon at bounding box center [40, 91] width 23 height 23
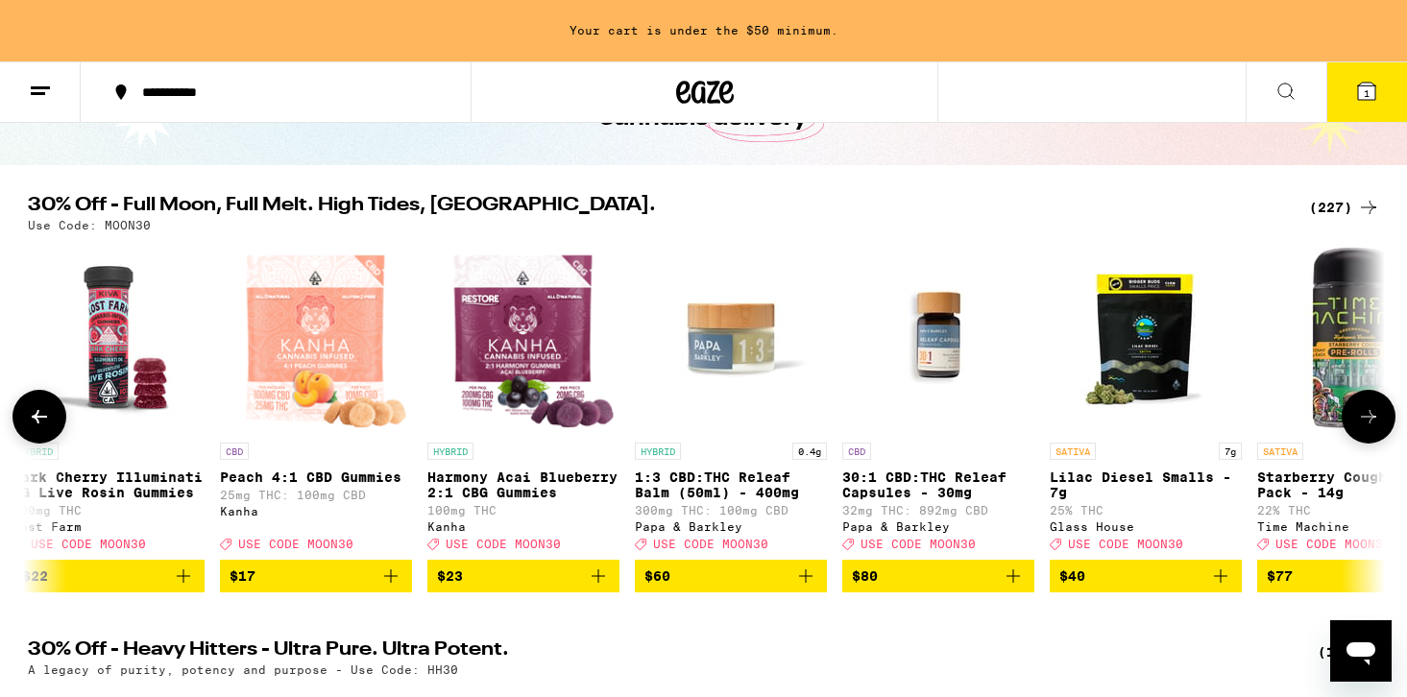
scroll to position [0, 1052]
click at [355, 336] on img "Open page for Peach 4:1 CBD Gummies from Kanha" at bounding box center [316, 337] width 188 height 192
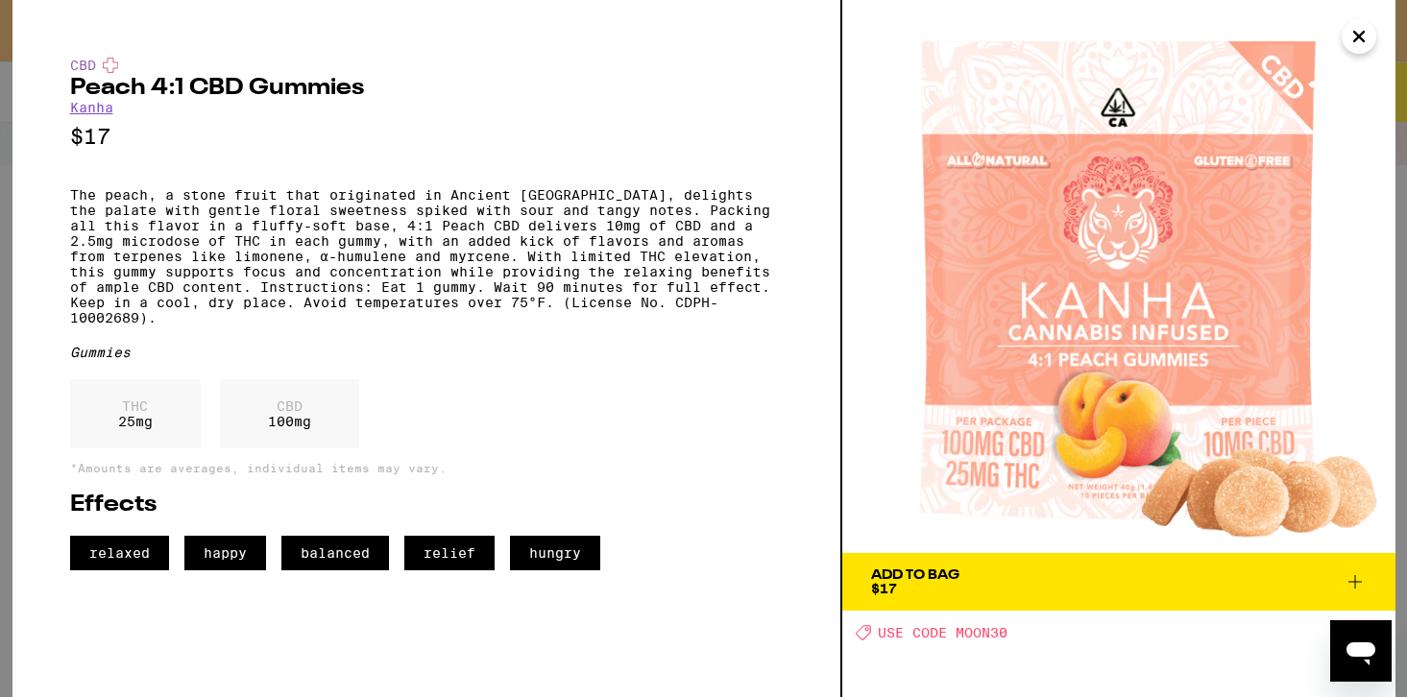
click at [308, 93] on h2 "Peach 4:1 CBD Gummies" at bounding box center [426, 88] width 713 height 23
copy h2 "Peach 4:1 CBD Gummies"
click at [128, 112] on div "CBD Peach 4:1 CBD Gummies Kanha $17 The peach, a stone fruit that originated in…" at bounding box center [426, 314] width 713 height 513
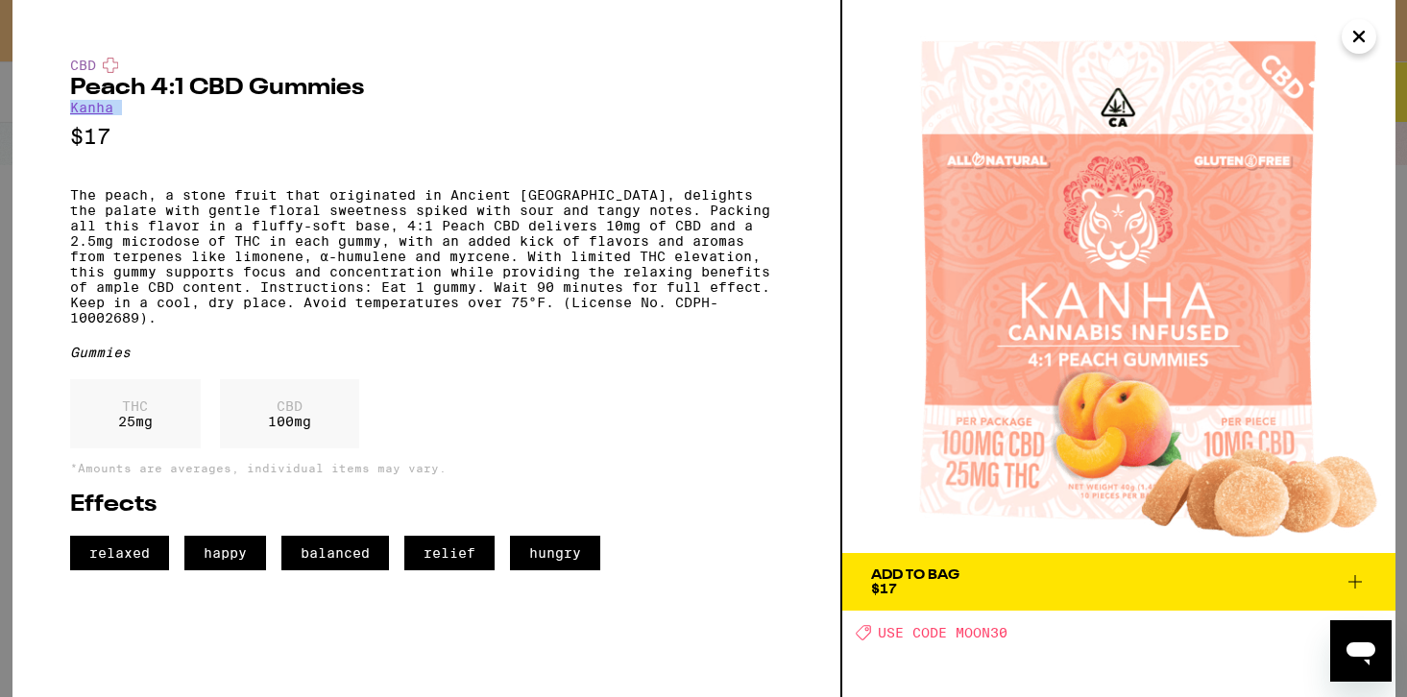
drag, startPoint x: 128, startPoint y: 112, endPoint x: 58, endPoint y: 110, distance: 70.2
click at [58, 110] on div "CBD Peach 4:1 CBD Gummies Kanha $17 The peach, a stone fruit that originated in…" at bounding box center [427, 348] width 830 height 697
copy link "Kanha"
click at [893, 593] on span "$17" at bounding box center [884, 588] width 26 height 15
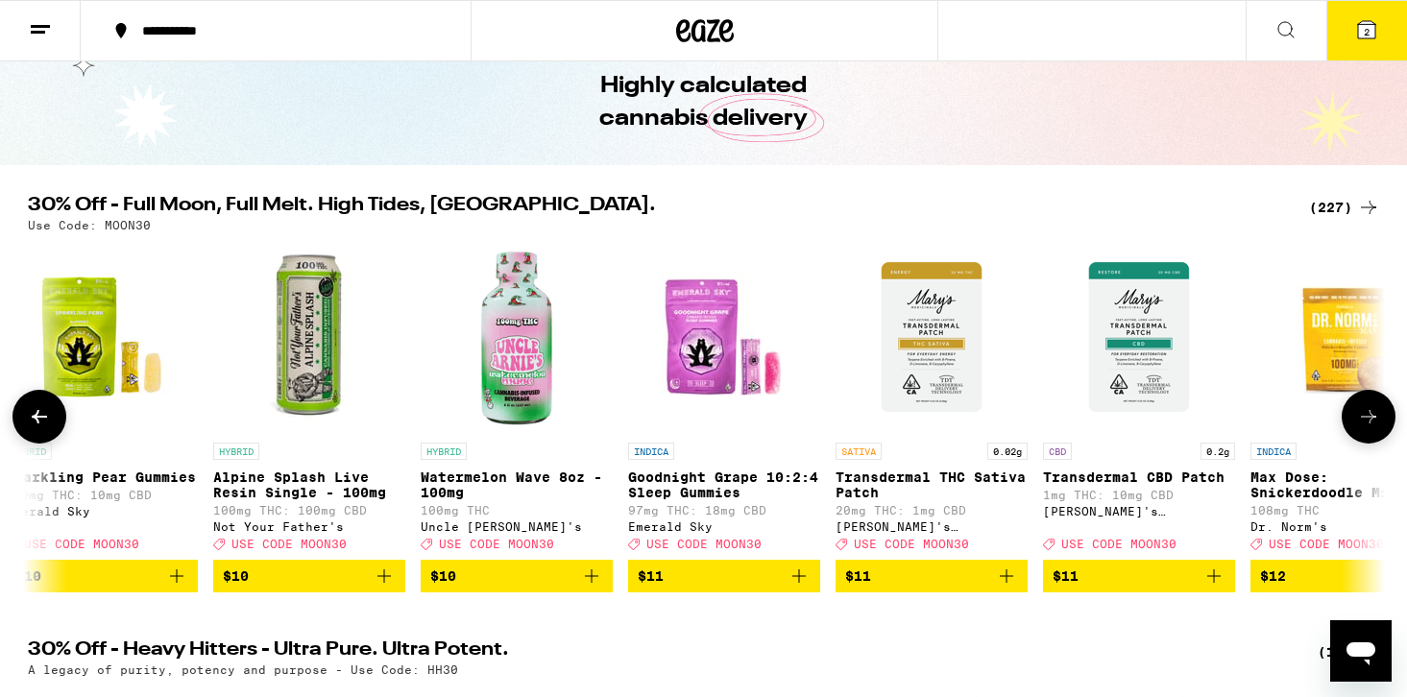
scroll to position [0, 8166]
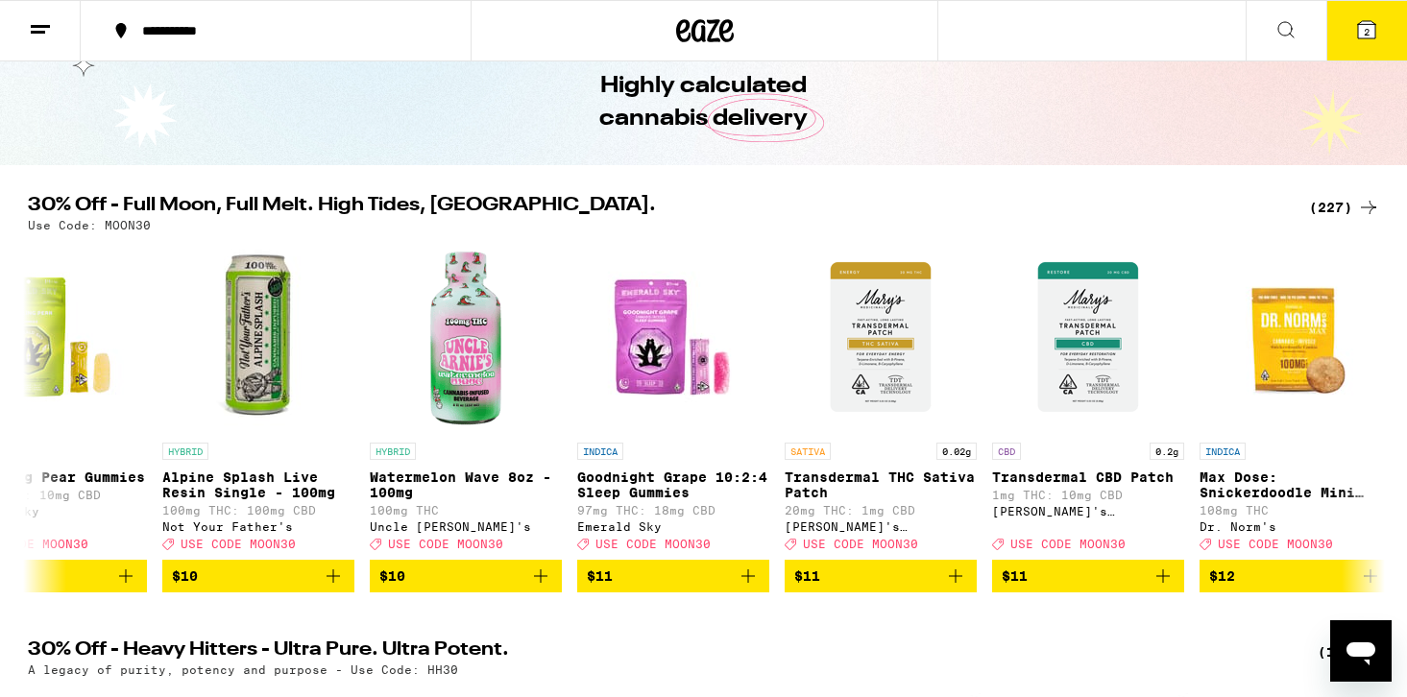
click at [1366, 29] on span "2" at bounding box center [1367, 32] width 6 height 12
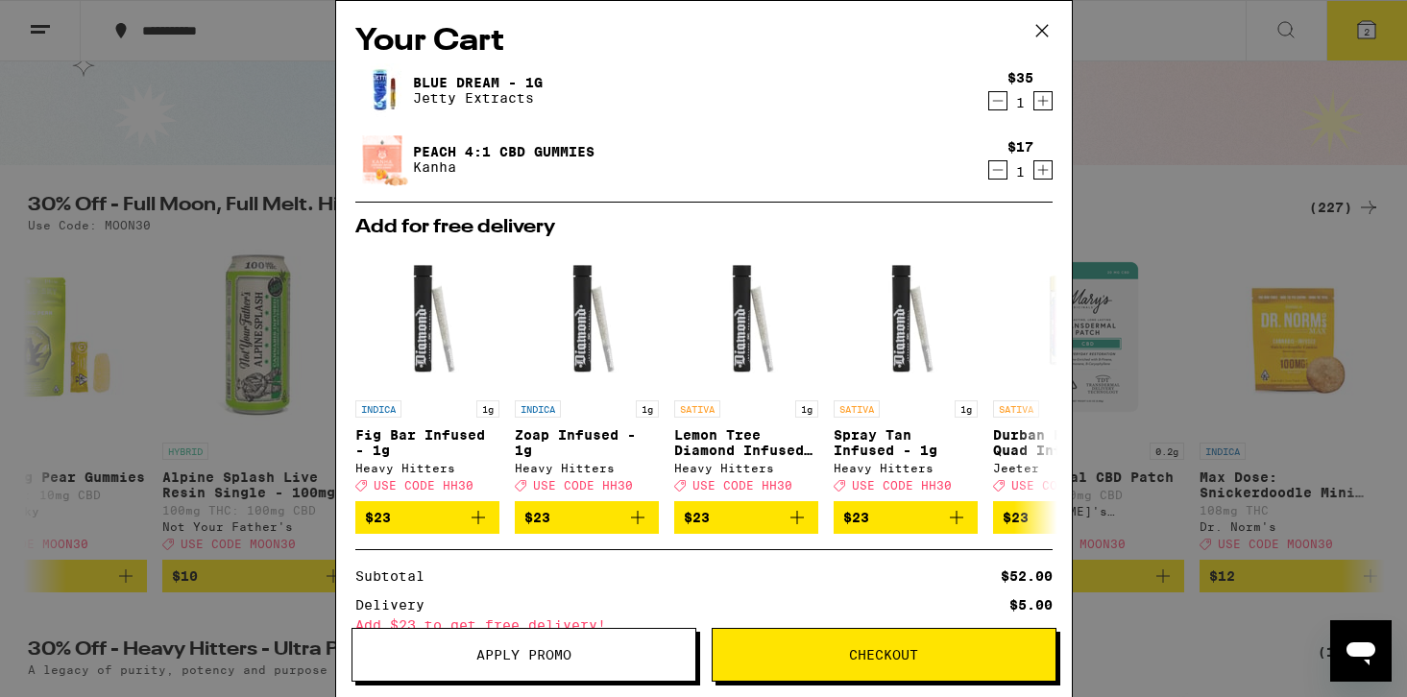
click at [1054, 23] on icon at bounding box center [1042, 30] width 29 height 29
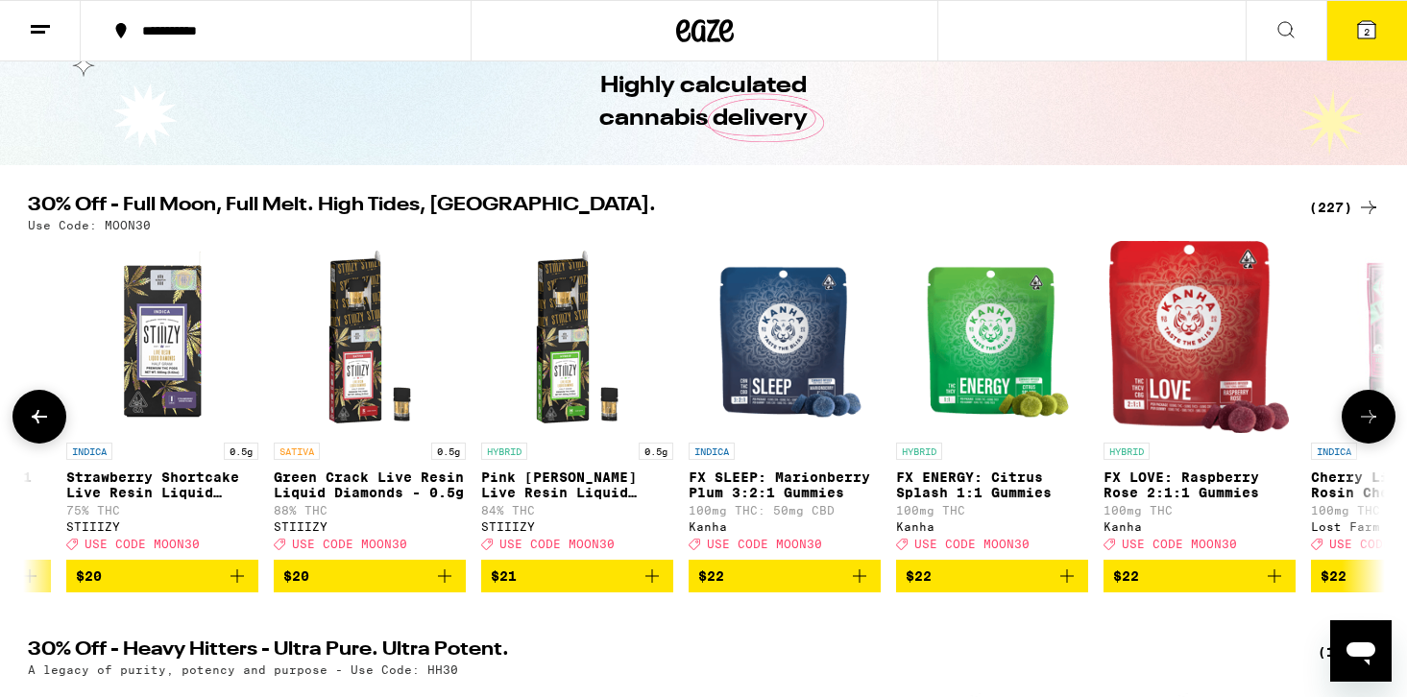
scroll to position [0, 25323]
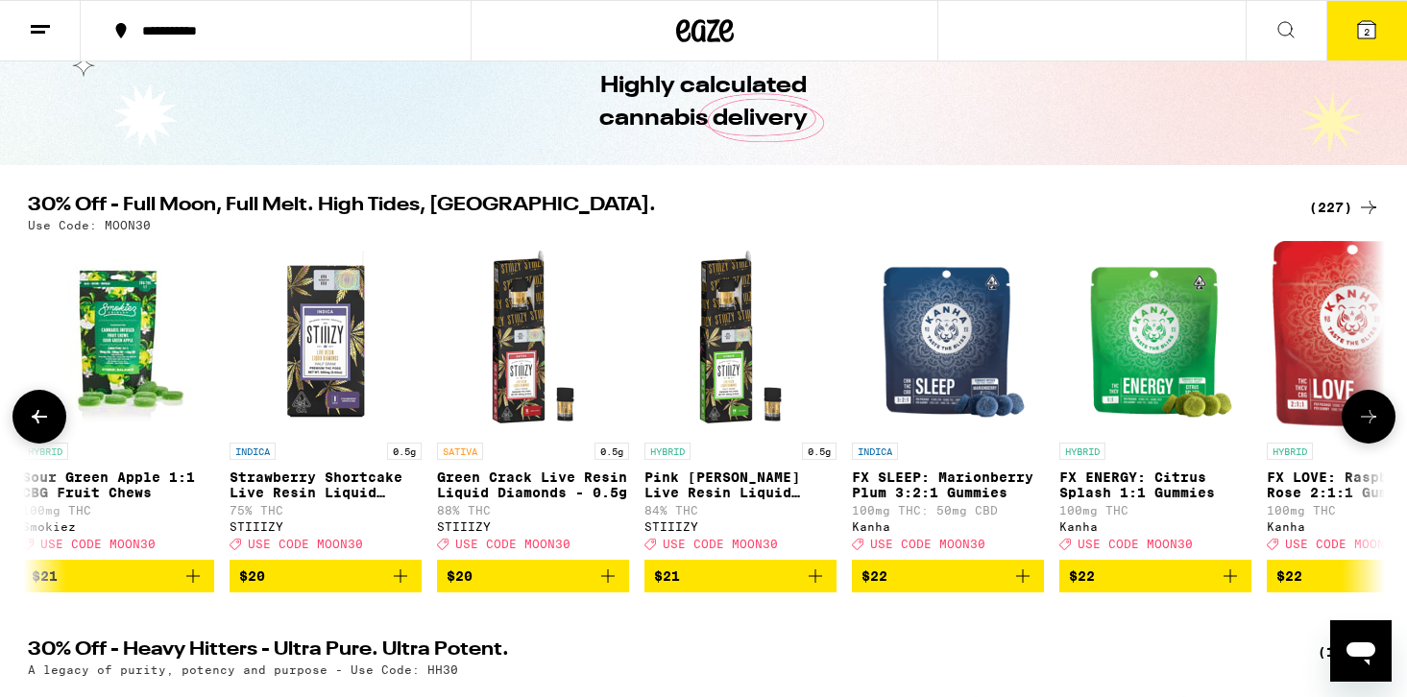
click at [1142, 374] on img "Open page for FX ENERGY: Citrus Splash 1:1 Gummies from Kanha" at bounding box center [1155, 337] width 160 height 192
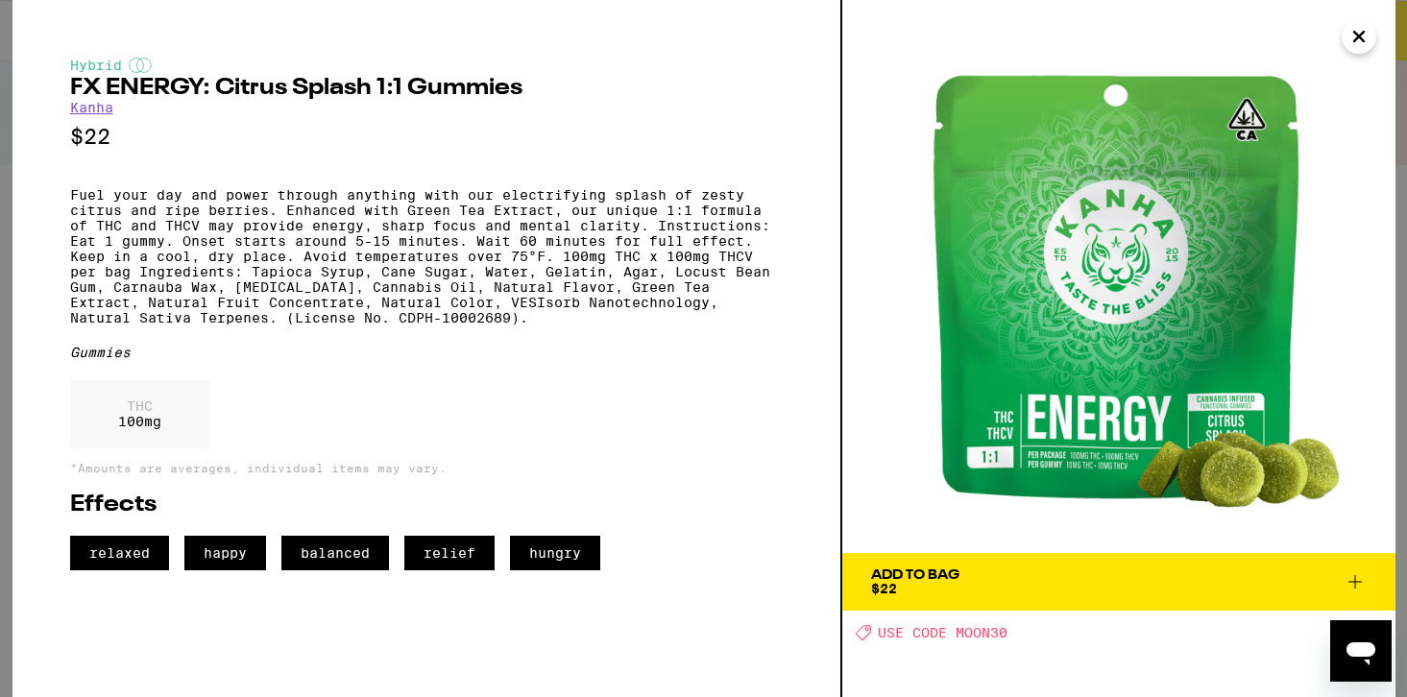
click at [518, 97] on h2 "FX ENERGY: Citrus Splash 1:1 Gummies" at bounding box center [426, 88] width 713 height 23
copy h2 "FX ENERGY: Citrus Splash 1:1 Gummies"
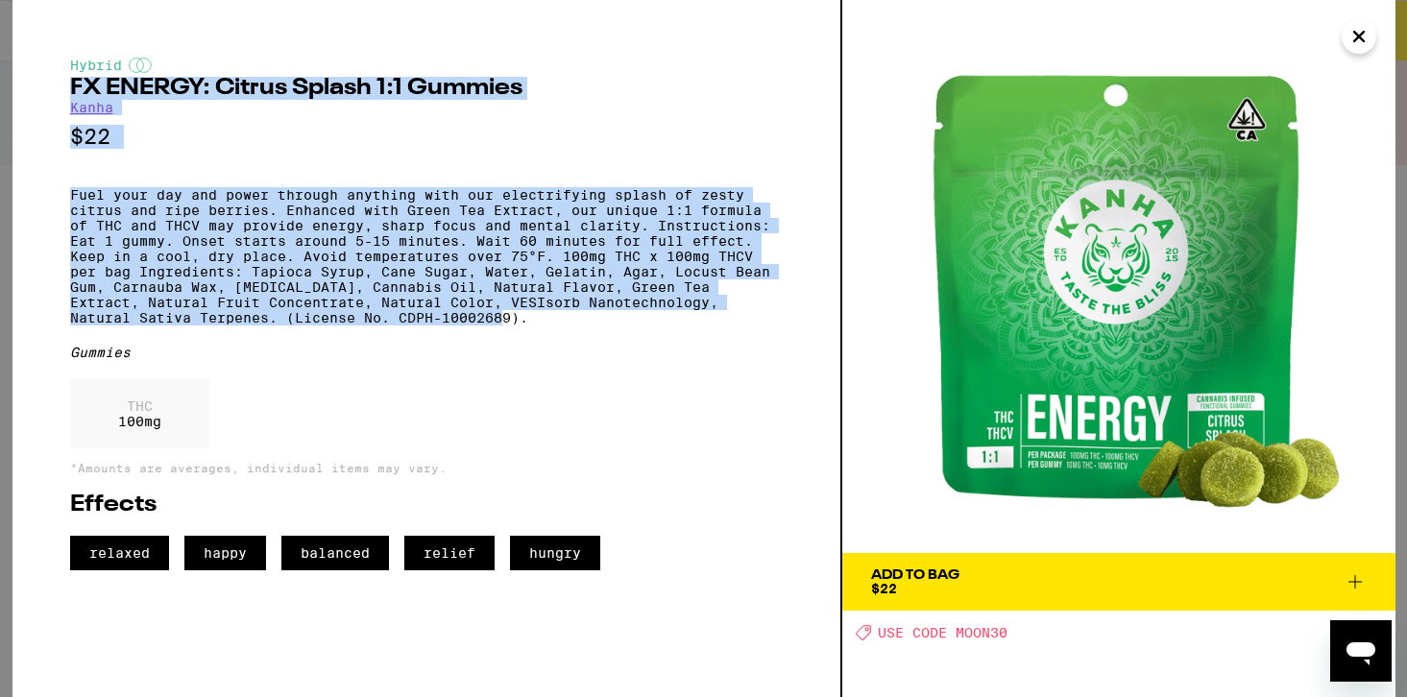
drag, startPoint x: 410, startPoint y: 354, endPoint x: 45, endPoint y: 85, distance: 453.5
click at [45, 85] on div "Hybrid FX ENERGY: Citrus Splash 1:1 Gummies Kanha $22 Fuel your day and power t…" at bounding box center [427, 348] width 830 height 697
copy div "FX ENERGY: Citrus Splash 1:1 Gummies Kanha $22 Fuel your day and power through …"
click at [697, 216] on p "Fuel your day and power through anything with our electrifying splash of zesty …" at bounding box center [426, 256] width 713 height 138
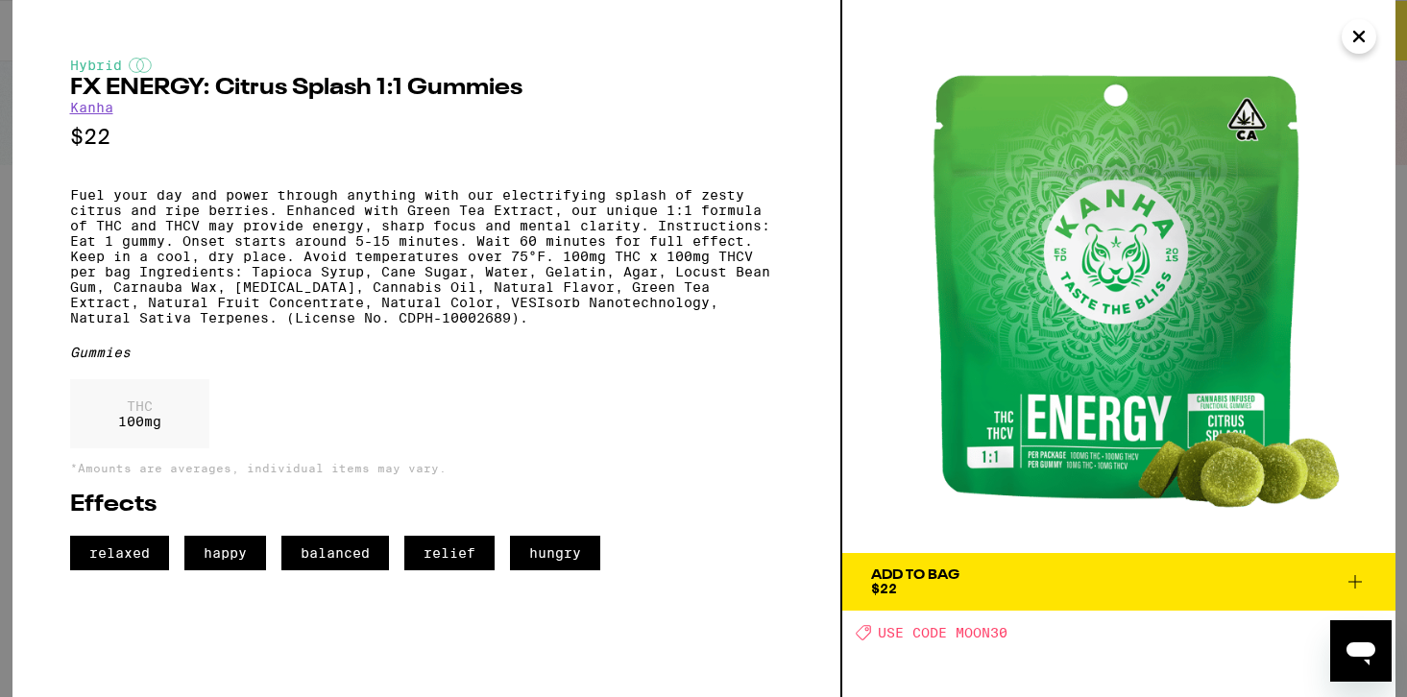
click at [1361, 27] on icon "Close" at bounding box center [1359, 36] width 23 height 29
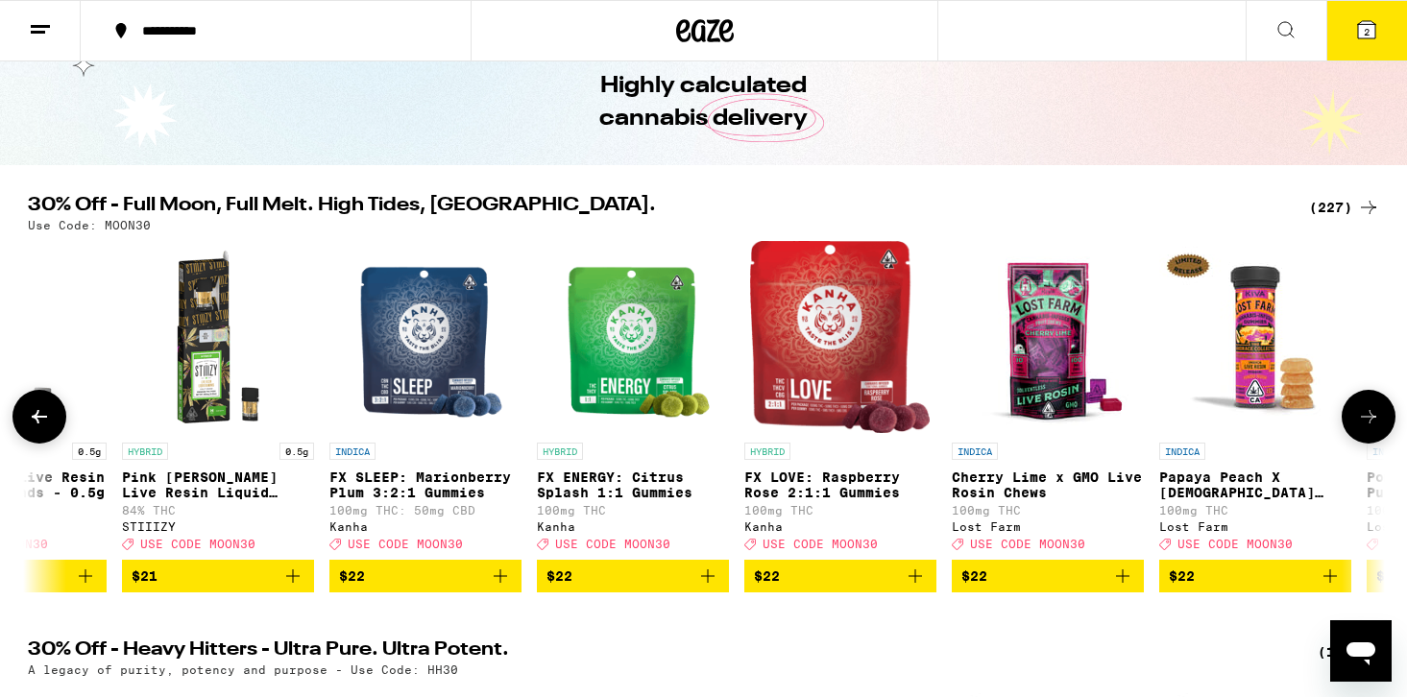
scroll to position [0, 25933]
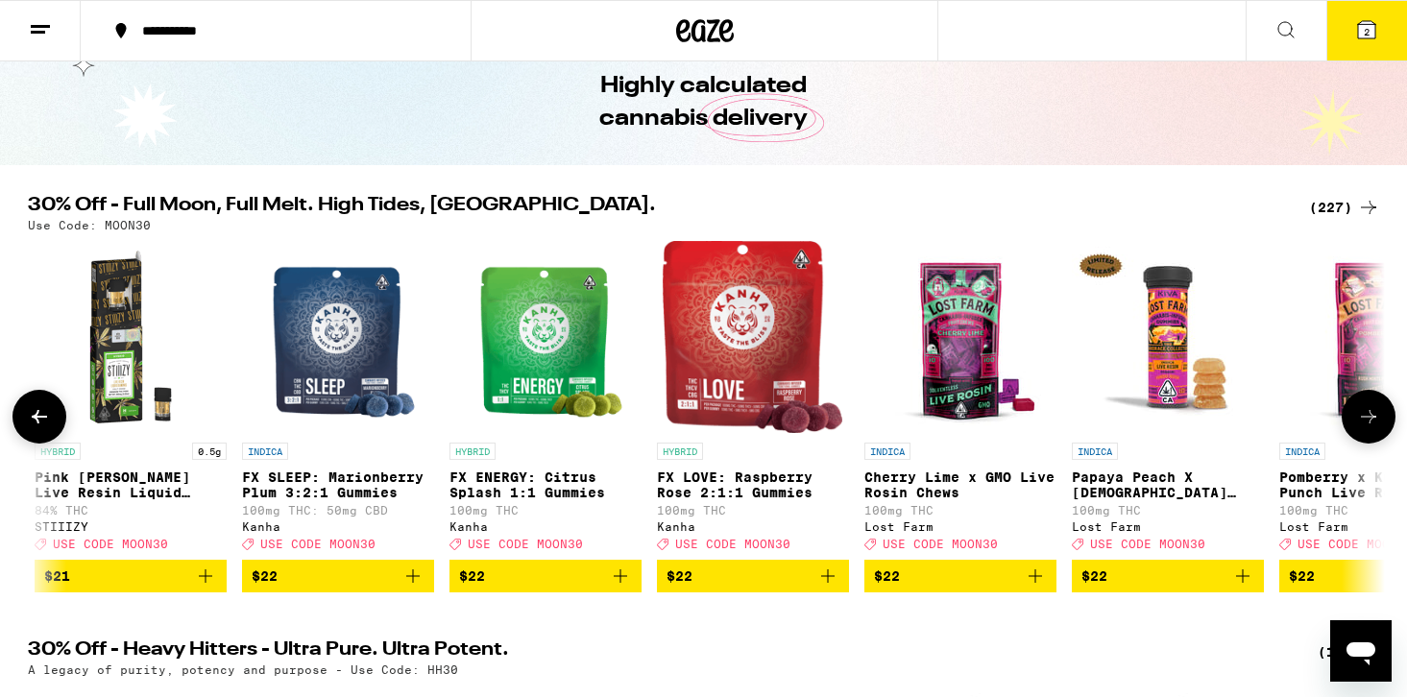
click at [628, 588] on icon "Add to bag" at bounding box center [620, 576] width 23 height 23
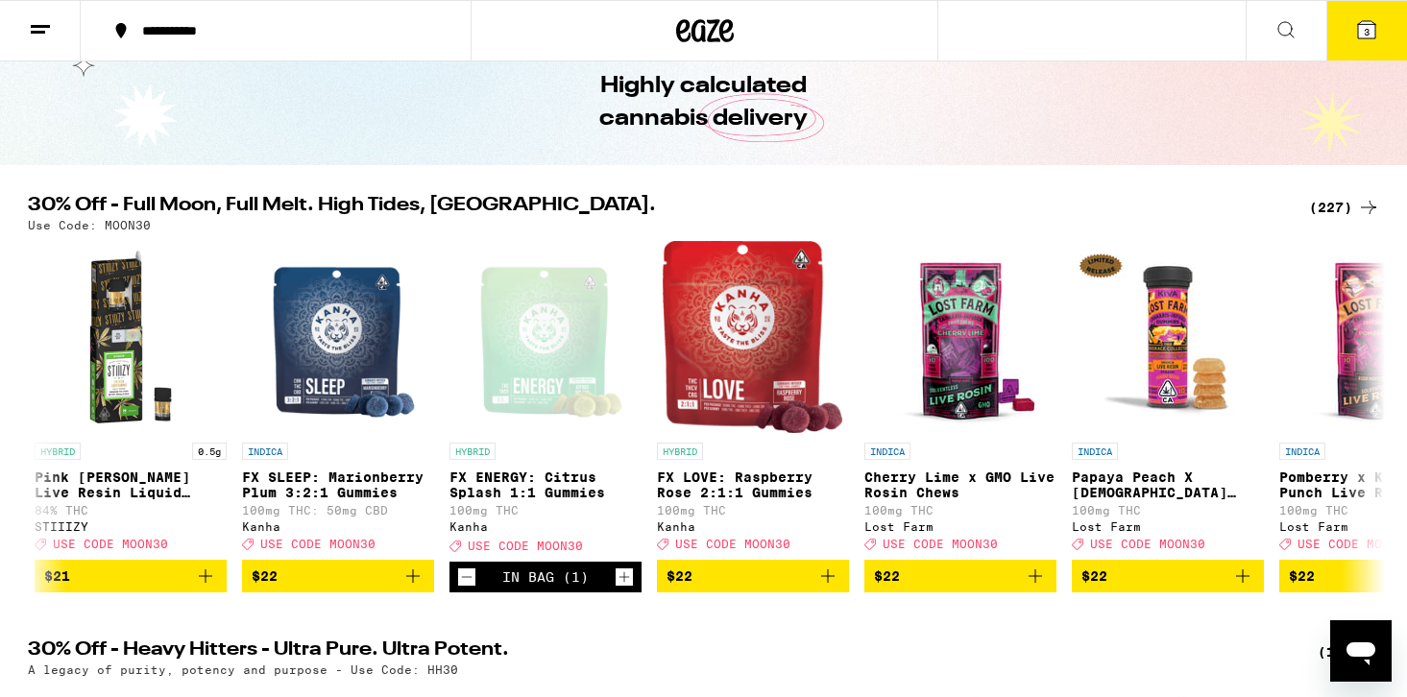
click at [1365, 27] on span "3" at bounding box center [1367, 32] width 6 height 12
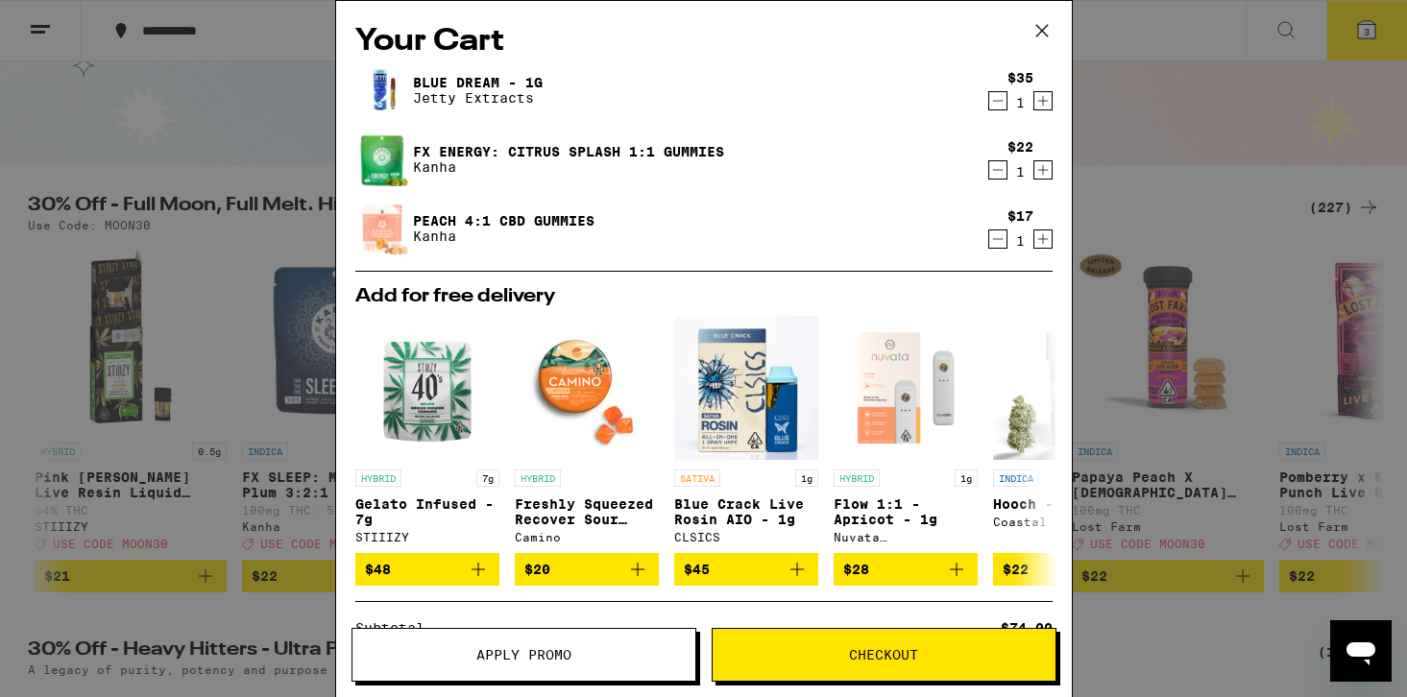
click at [1000, 243] on icon "Decrement" at bounding box center [998, 239] width 17 height 23
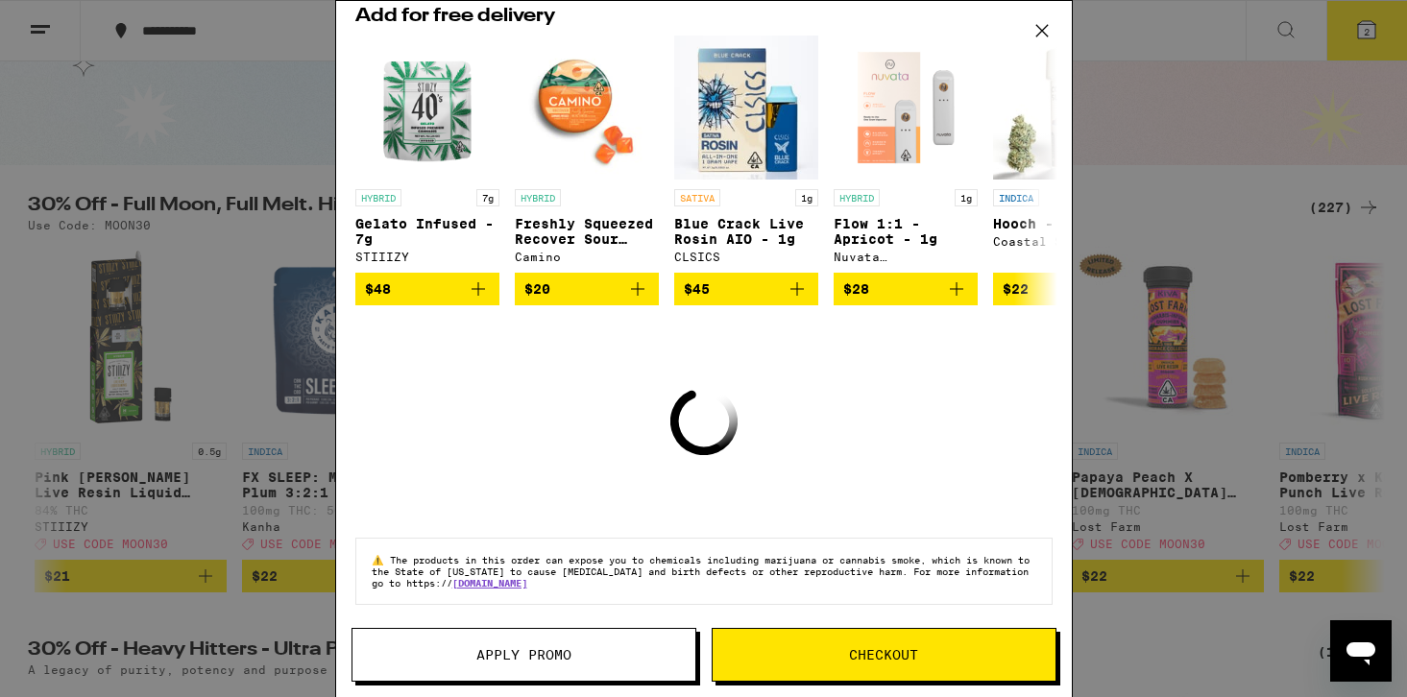
scroll to position [169, 0]
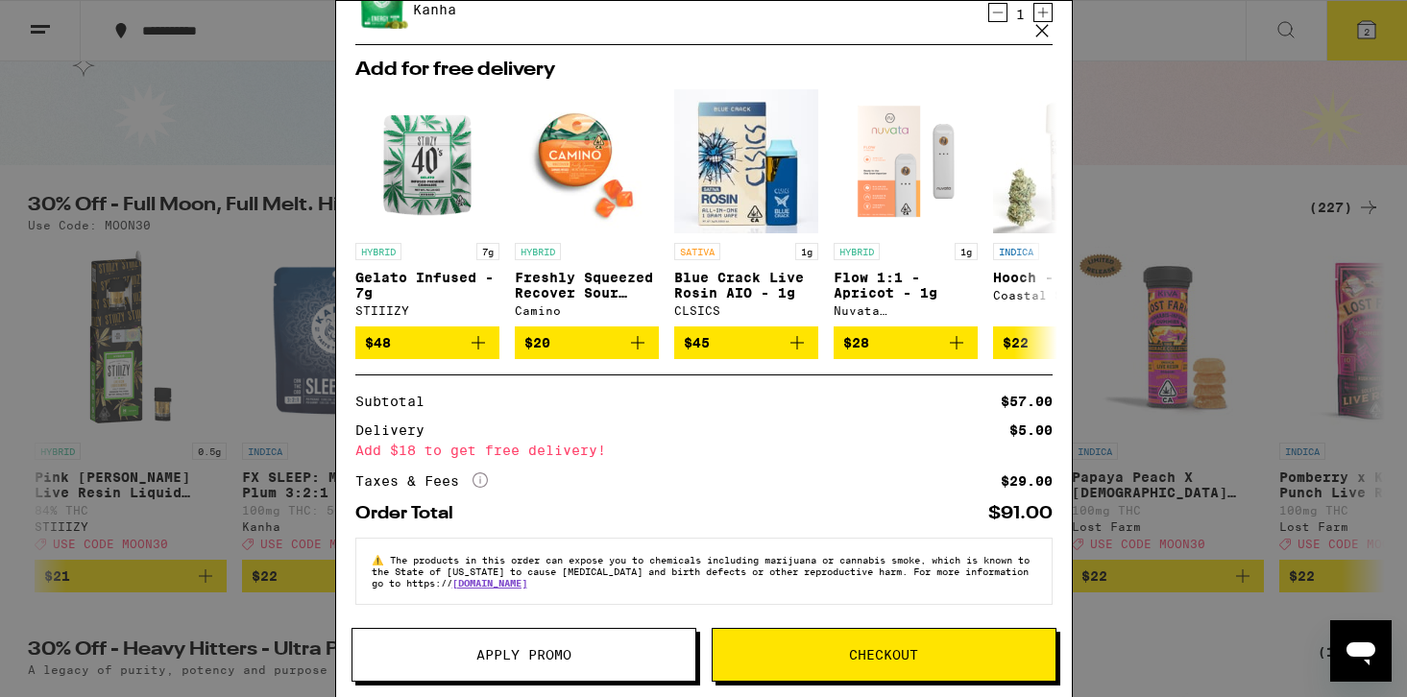
click at [501, 660] on span "Apply Promo" at bounding box center [524, 654] width 95 height 13
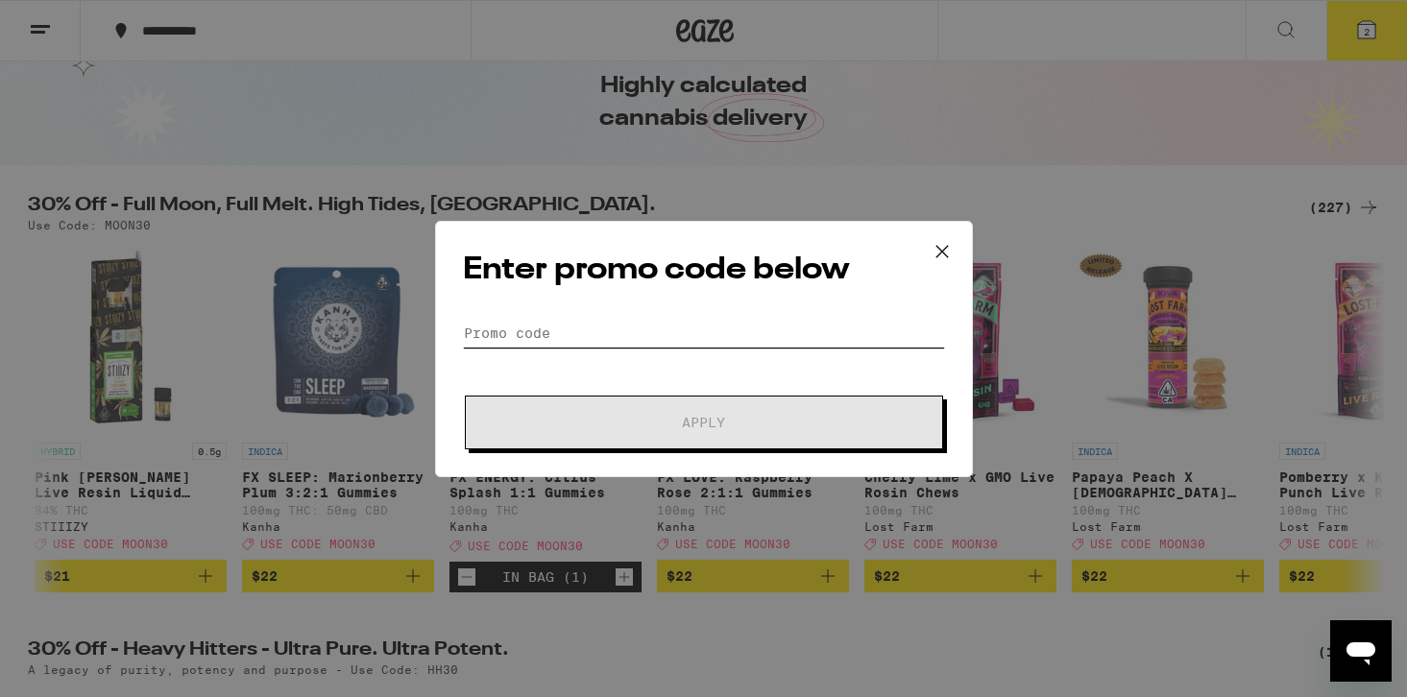
click at [645, 324] on input "Promo Code" at bounding box center [704, 333] width 482 height 29
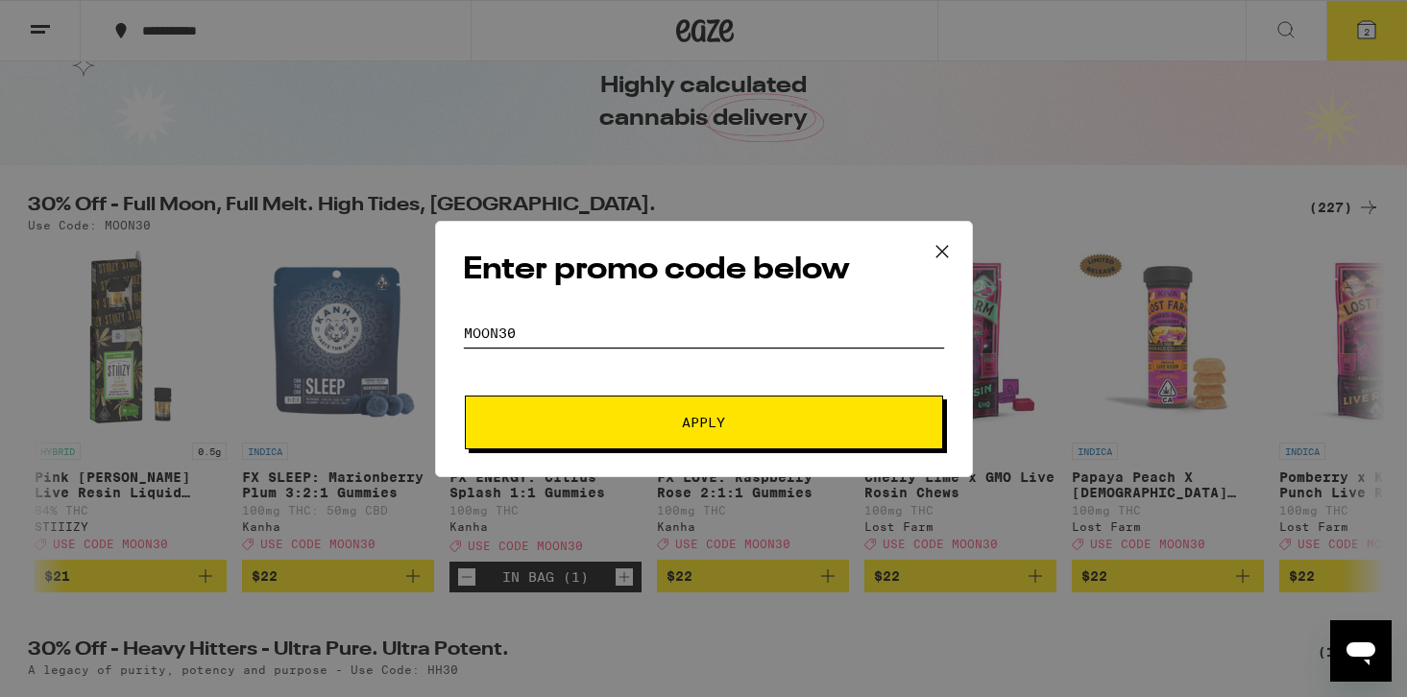
type input "Moon30"
click at [656, 413] on button "Apply" at bounding box center [704, 423] width 478 height 54
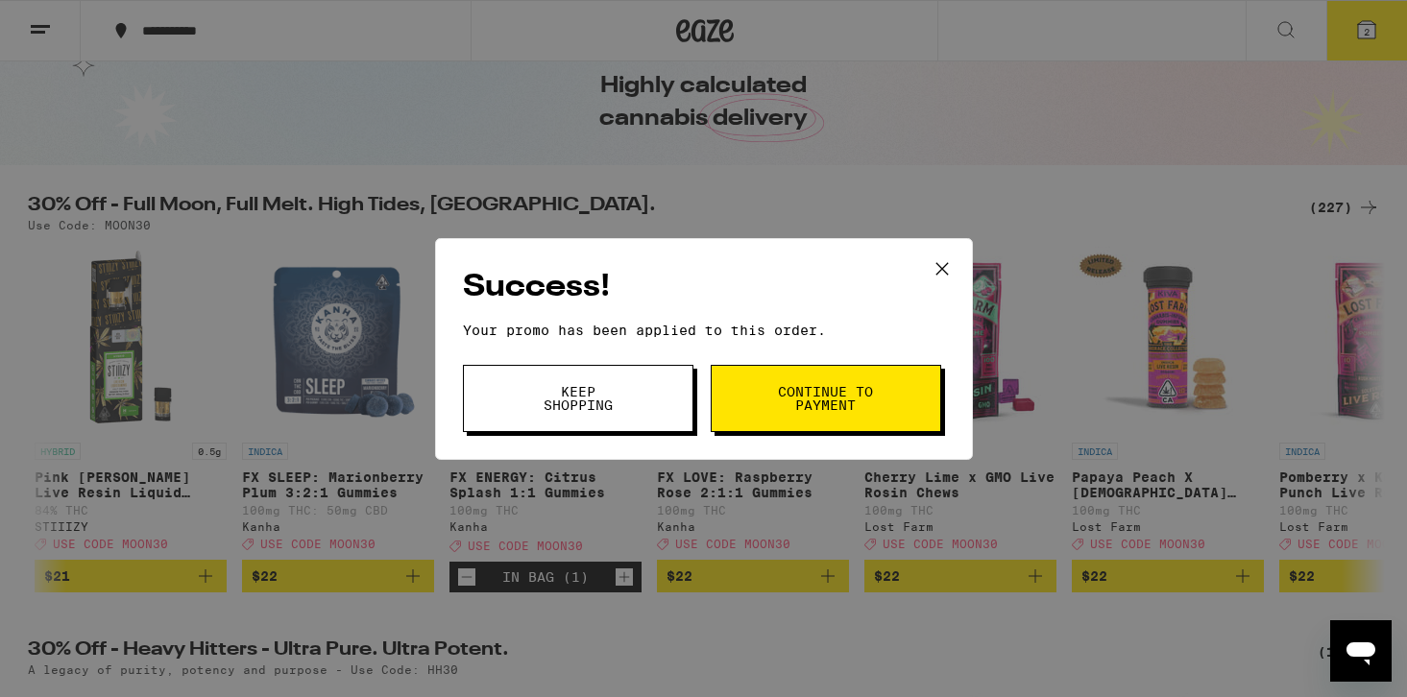
click at [868, 395] on span "Continue to payment" at bounding box center [826, 398] width 98 height 27
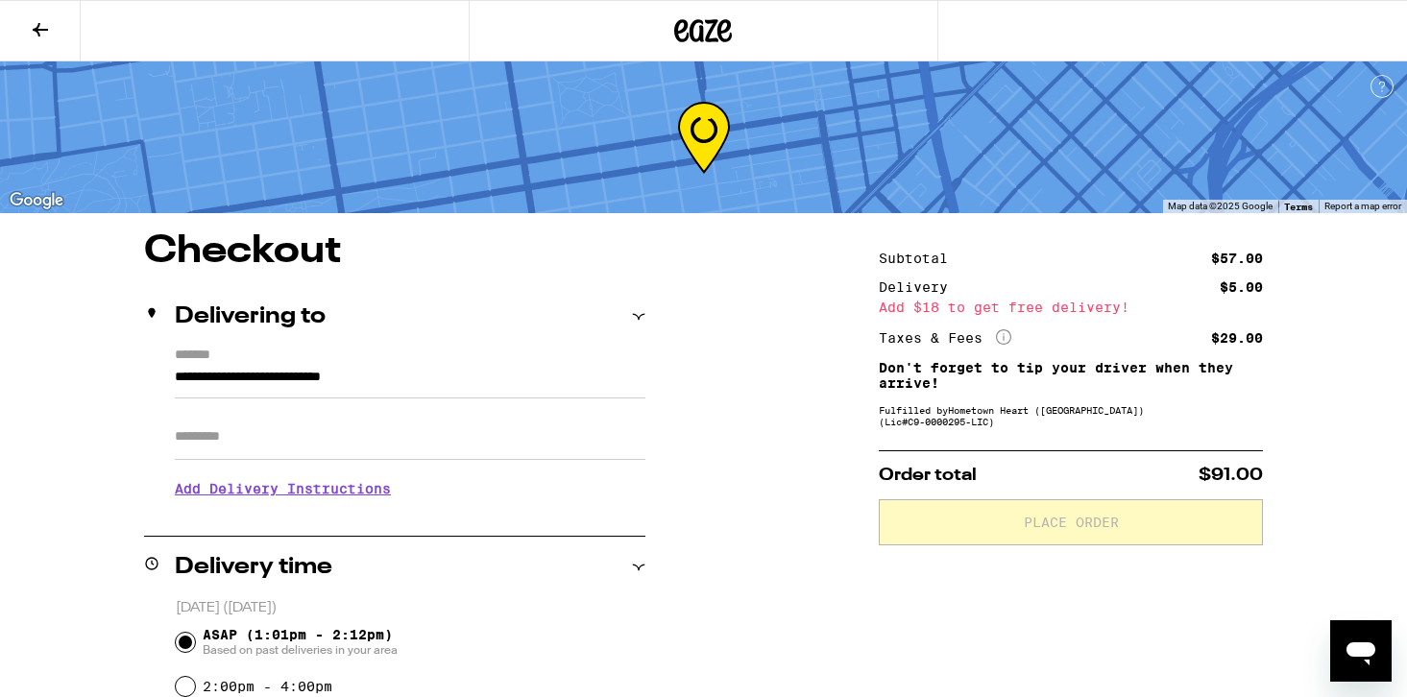
click at [362, 452] on input "Apt/Suite" at bounding box center [410, 437] width 471 height 46
type input "*****"
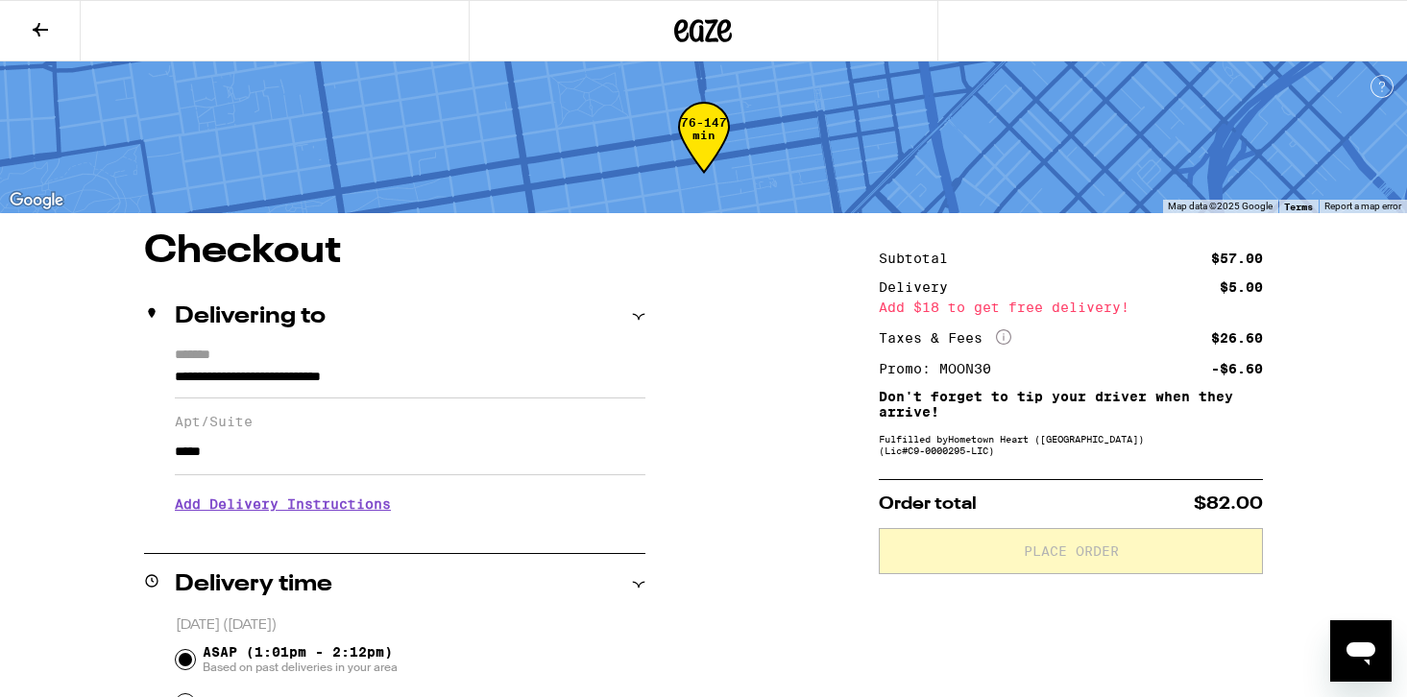
click at [316, 510] on h3 "Add Delivery Instructions" at bounding box center [410, 504] width 471 height 44
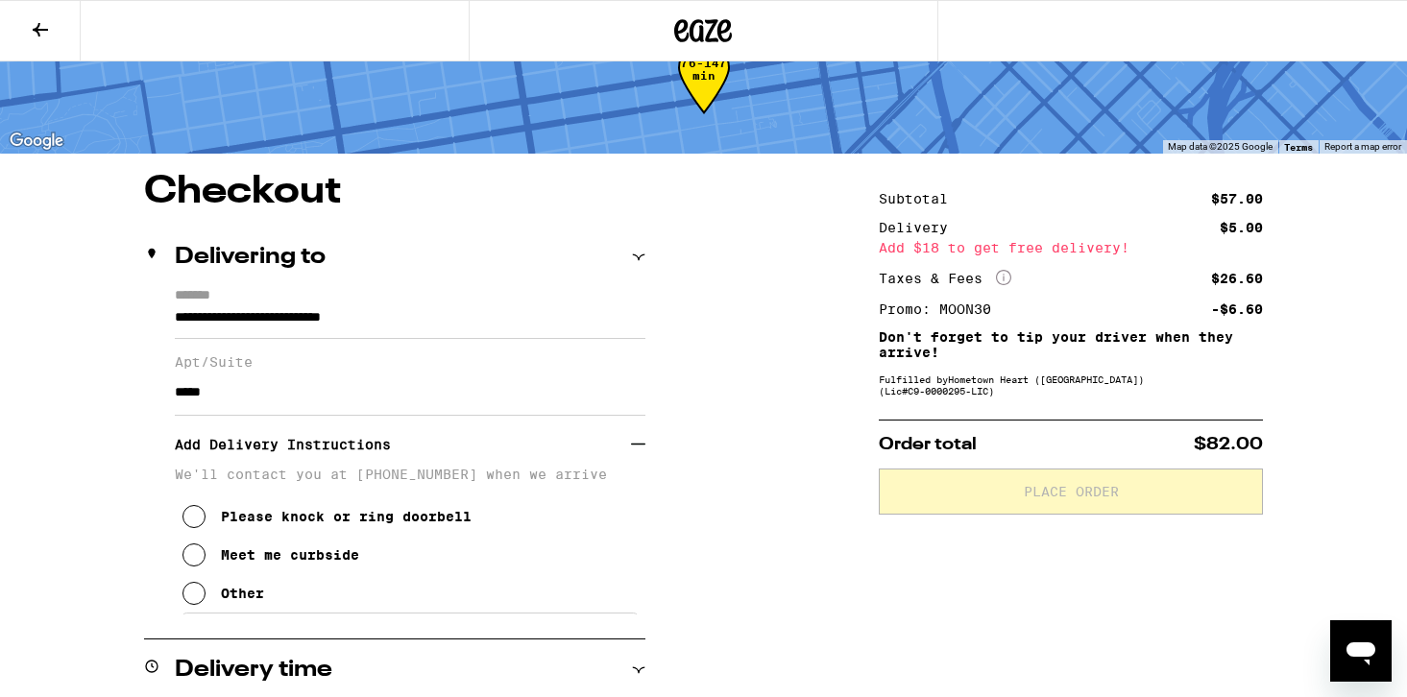
click at [262, 592] on button "Other" at bounding box center [224, 594] width 82 height 38
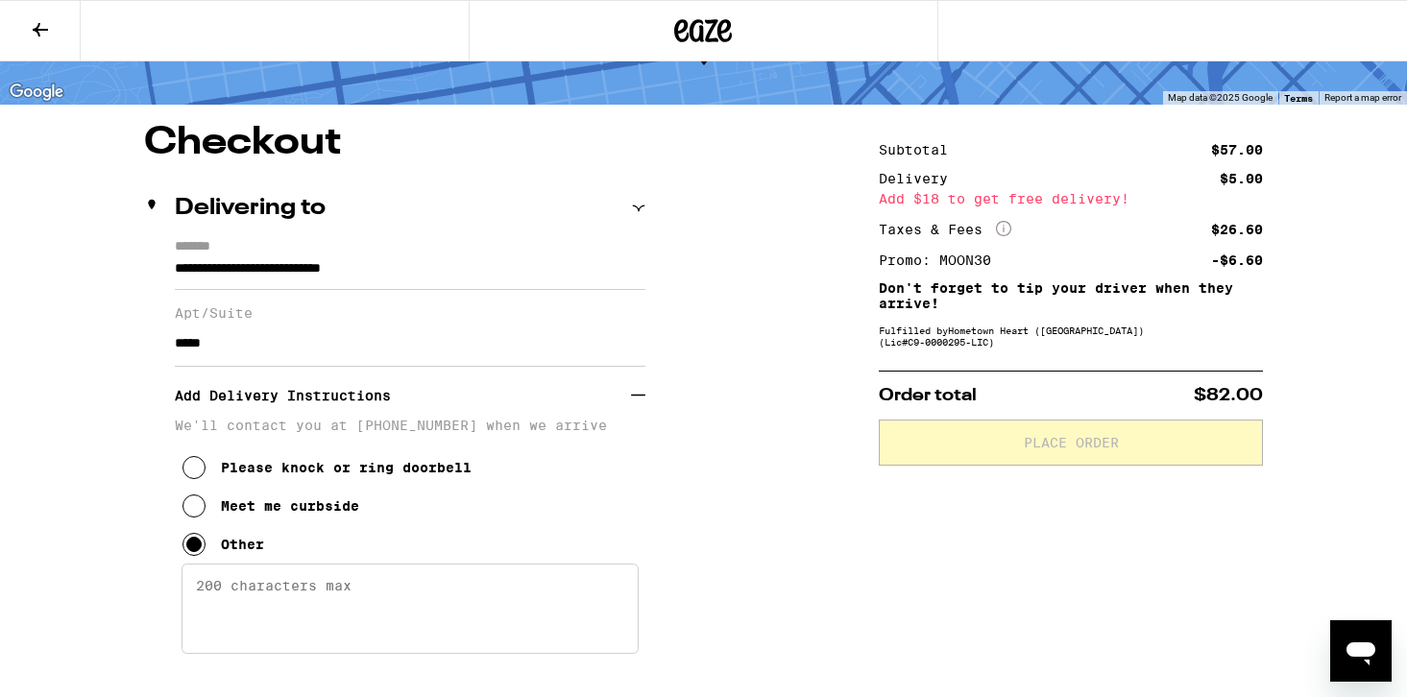
scroll to position [128, 0]
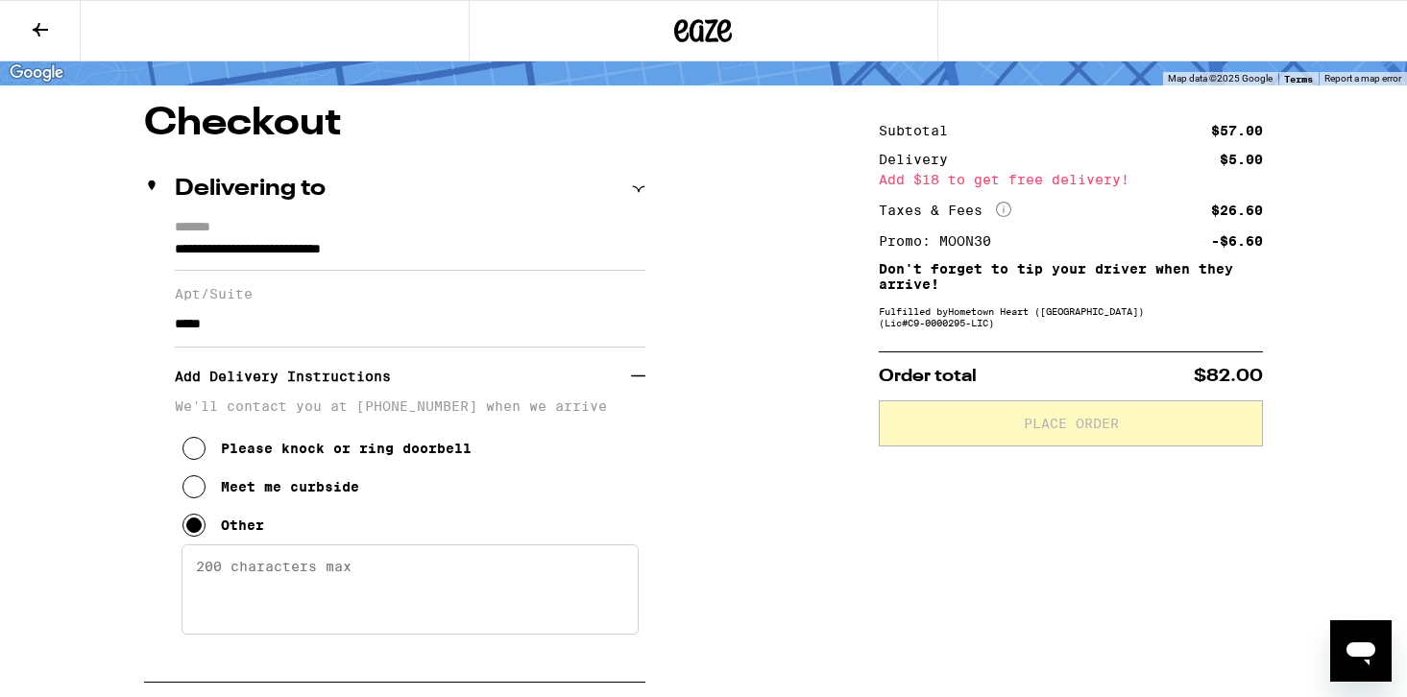
click at [306, 586] on textarea "Enter any other delivery instructions you want driver to know" at bounding box center [410, 590] width 457 height 90
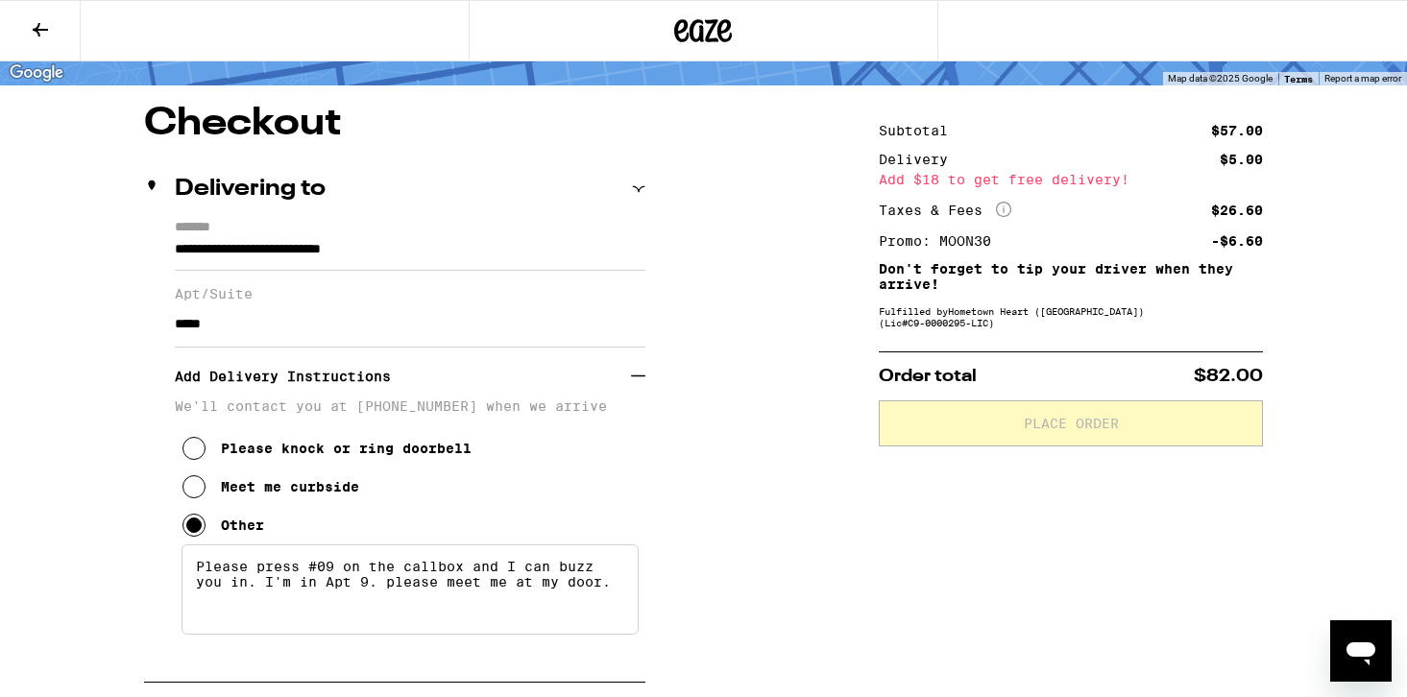
click at [369, 599] on textarea "Please press #09 on the callbox and I can buzz you in. I'm in Apt 9. please mee…" at bounding box center [410, 590] width 457 height 90
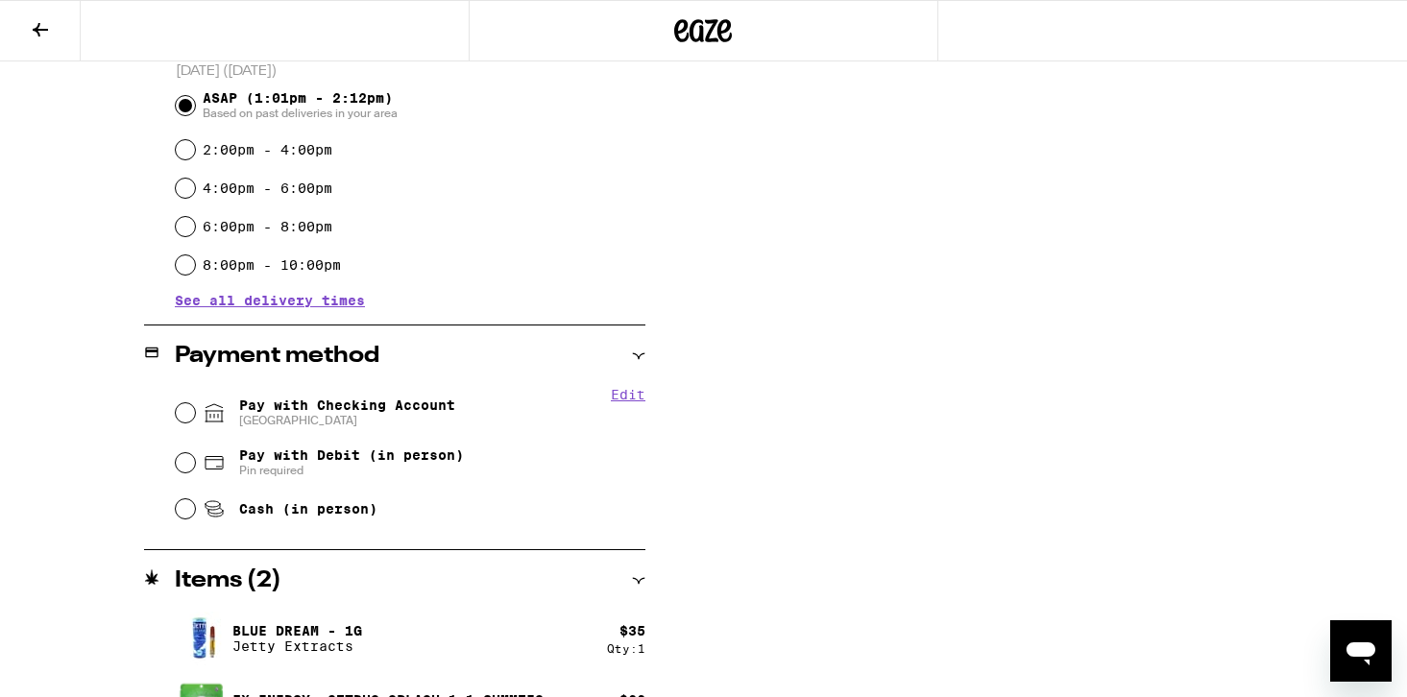
scroll to position [812, 0]
type textarea "Please press #09 on the callbox and I can buzz you in. I'm in Apt 9 on the 3rd …"
click at [403, 411] on span "Pay with Checking Account CHASE COLLEGE" at bounding box center [347, 412] width 216 height 31
click at [195, 411] on input "Pay with Checking Account CHASE COLLEGE" at bounding box center [185, 412] width 19 height 19
radio input "true"
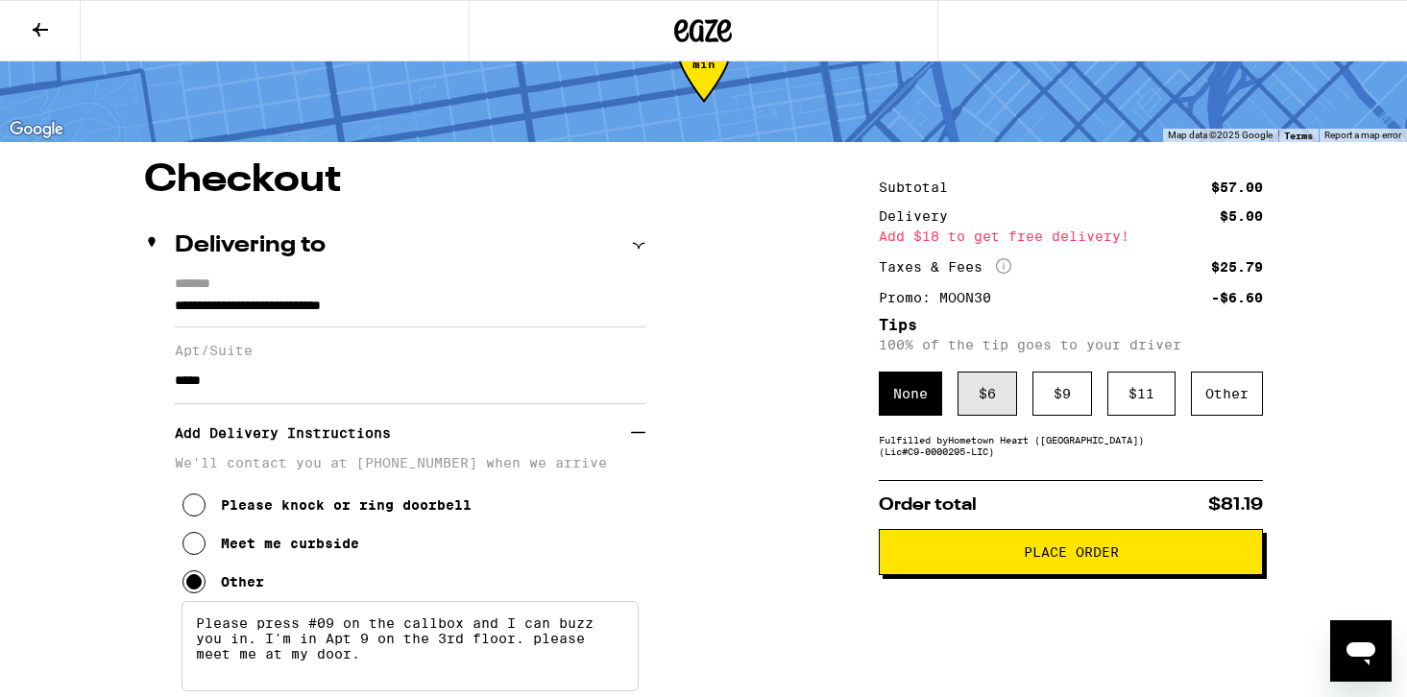
scroll to position [85, 0]
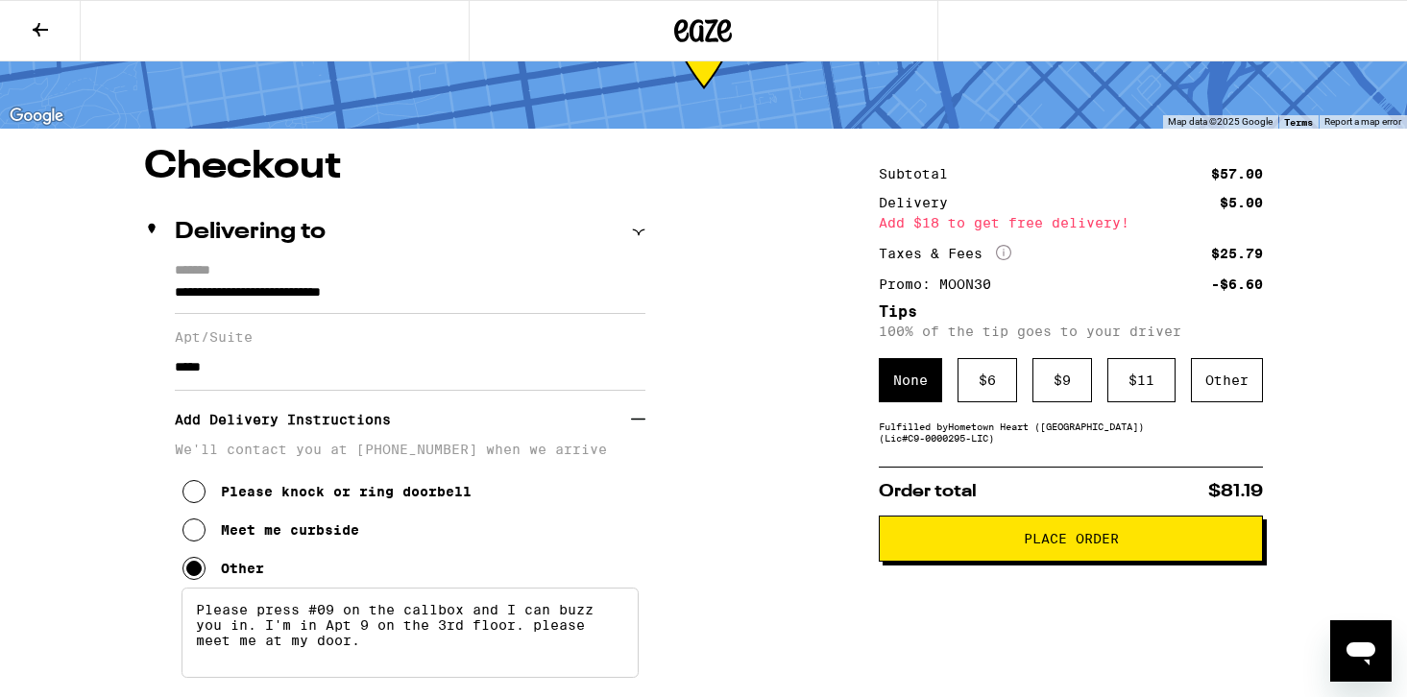
click at [1055, 536] on span "Place Order" at bounding box center [1071, 538] width 95 height 13
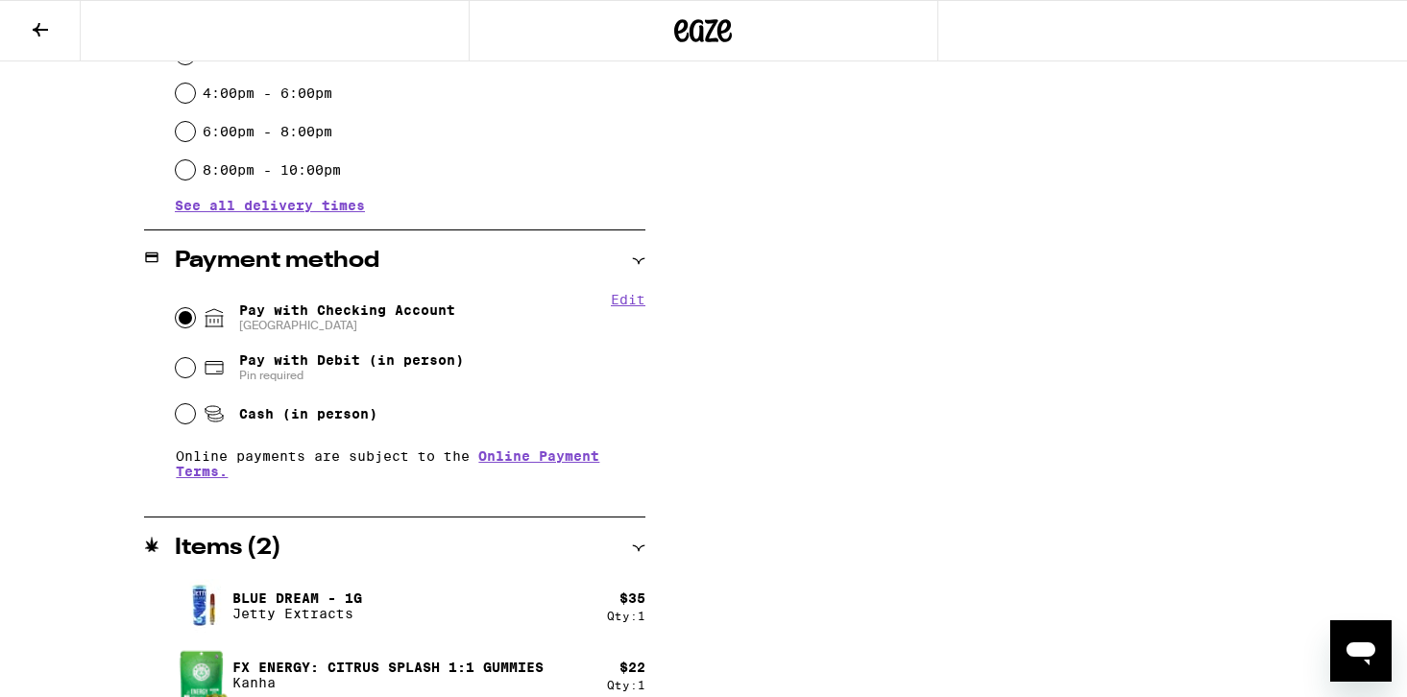
scroll to position [927, 0]
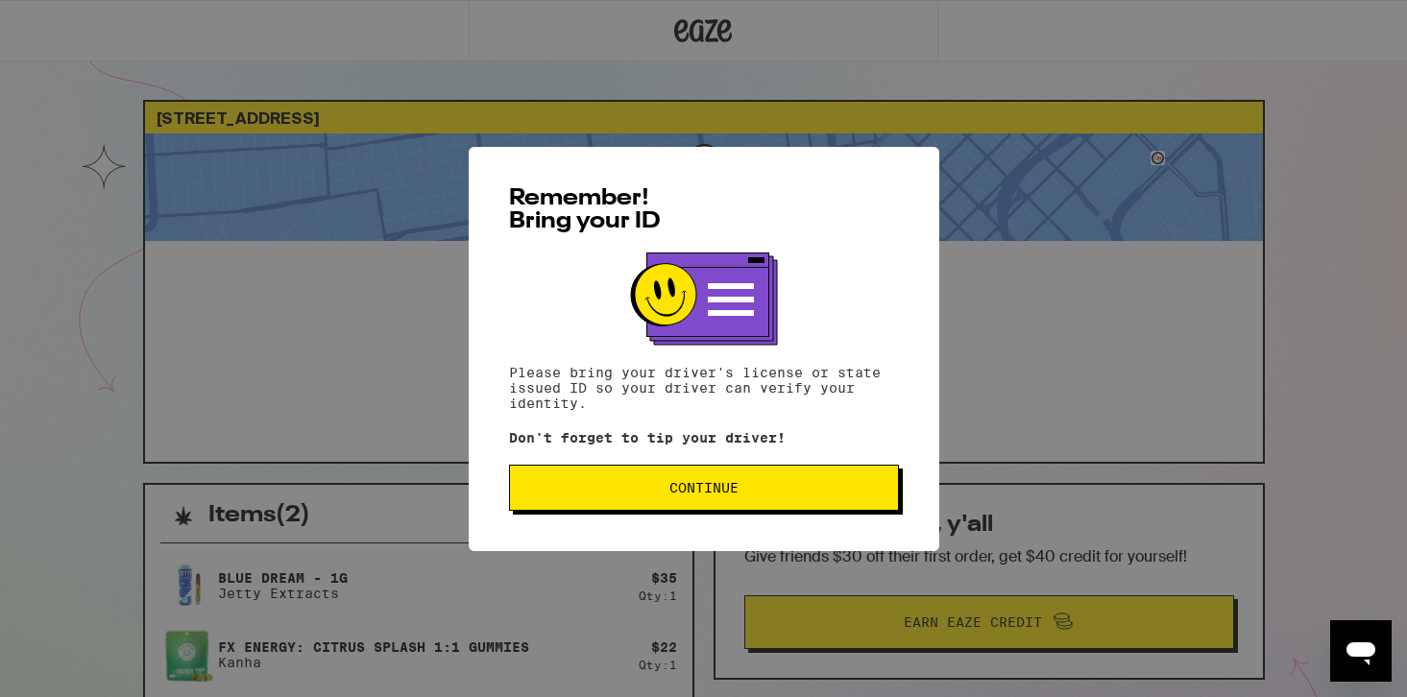
click at [711, 488] on span "Continue" at bounding box center [704, 487] width 69 height 13
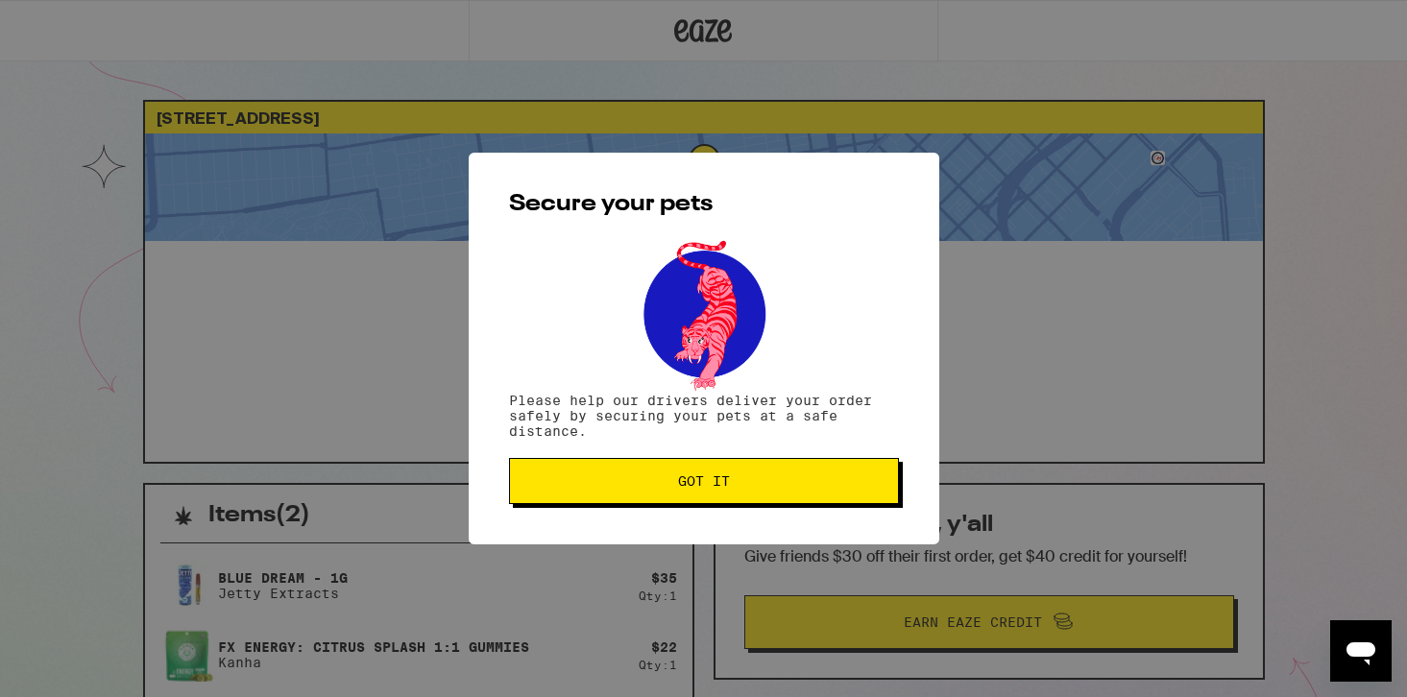
click at [711, 488] on span "Got it" at bounding box center [704, 481] width 52 height 13
